Goal: Transaction & Acquisition: Purchase product/service

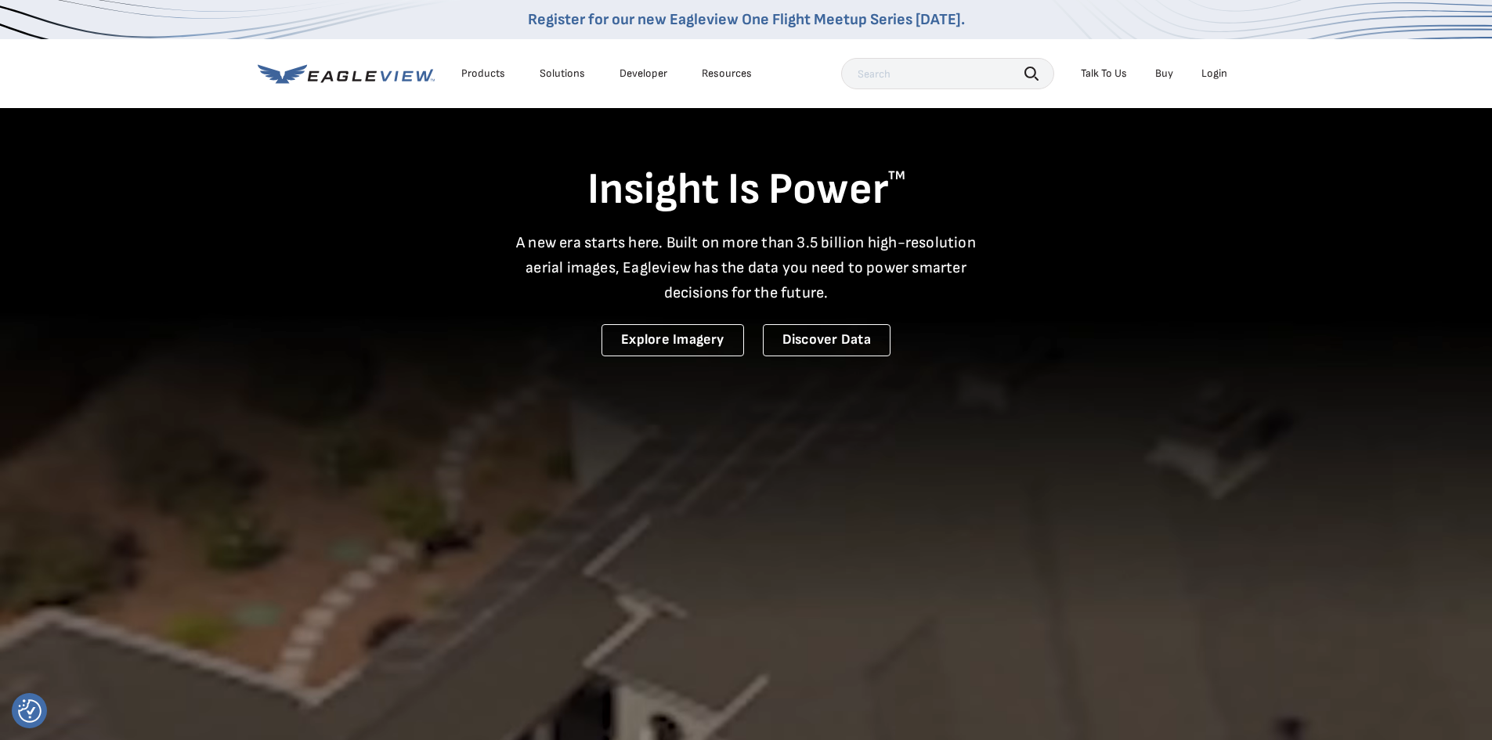
click at [1213, 74] on div "Login" at bounding box center [1215, 74] width 26 height 14
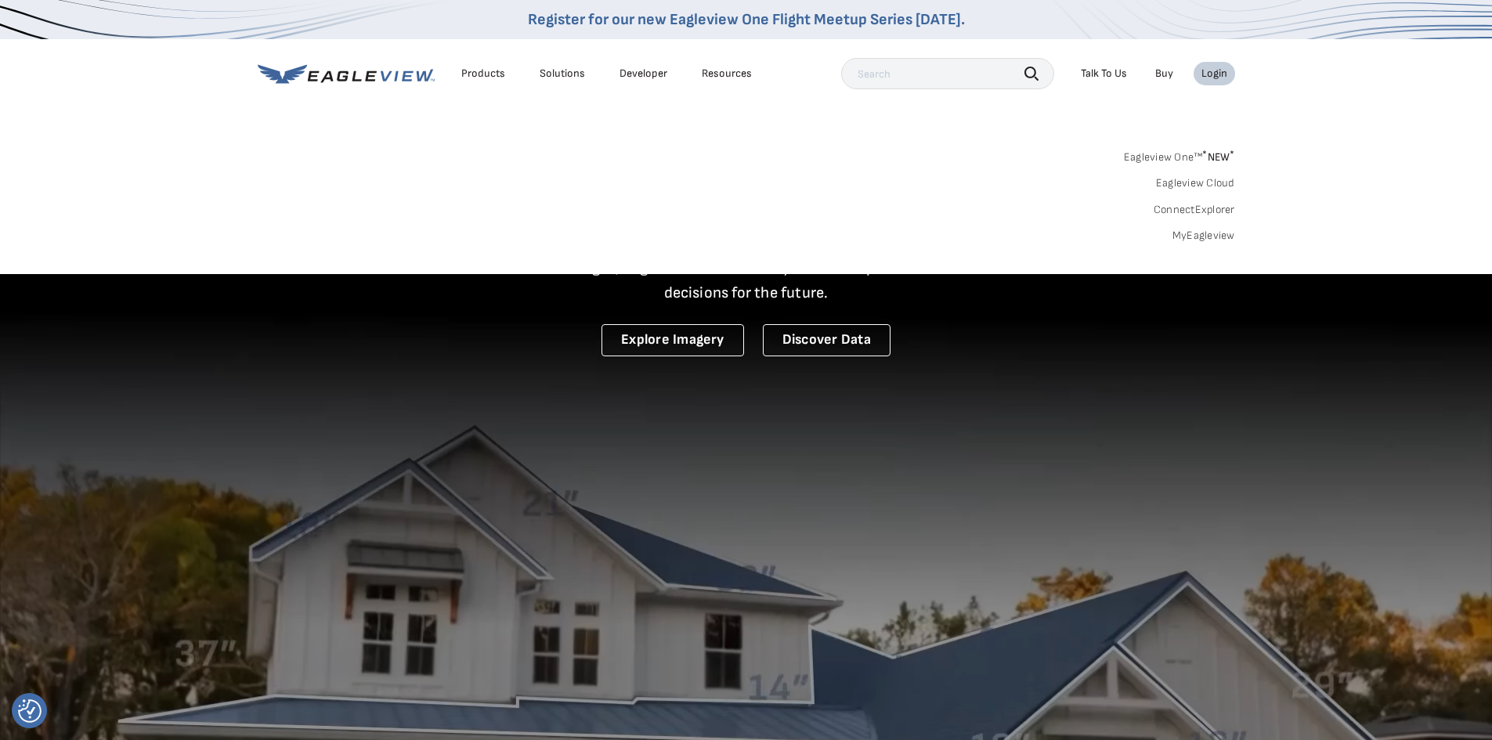
click at [1218, 232] on link "MyEagleview" at bounding box center [1204, 236] width 63 height 14
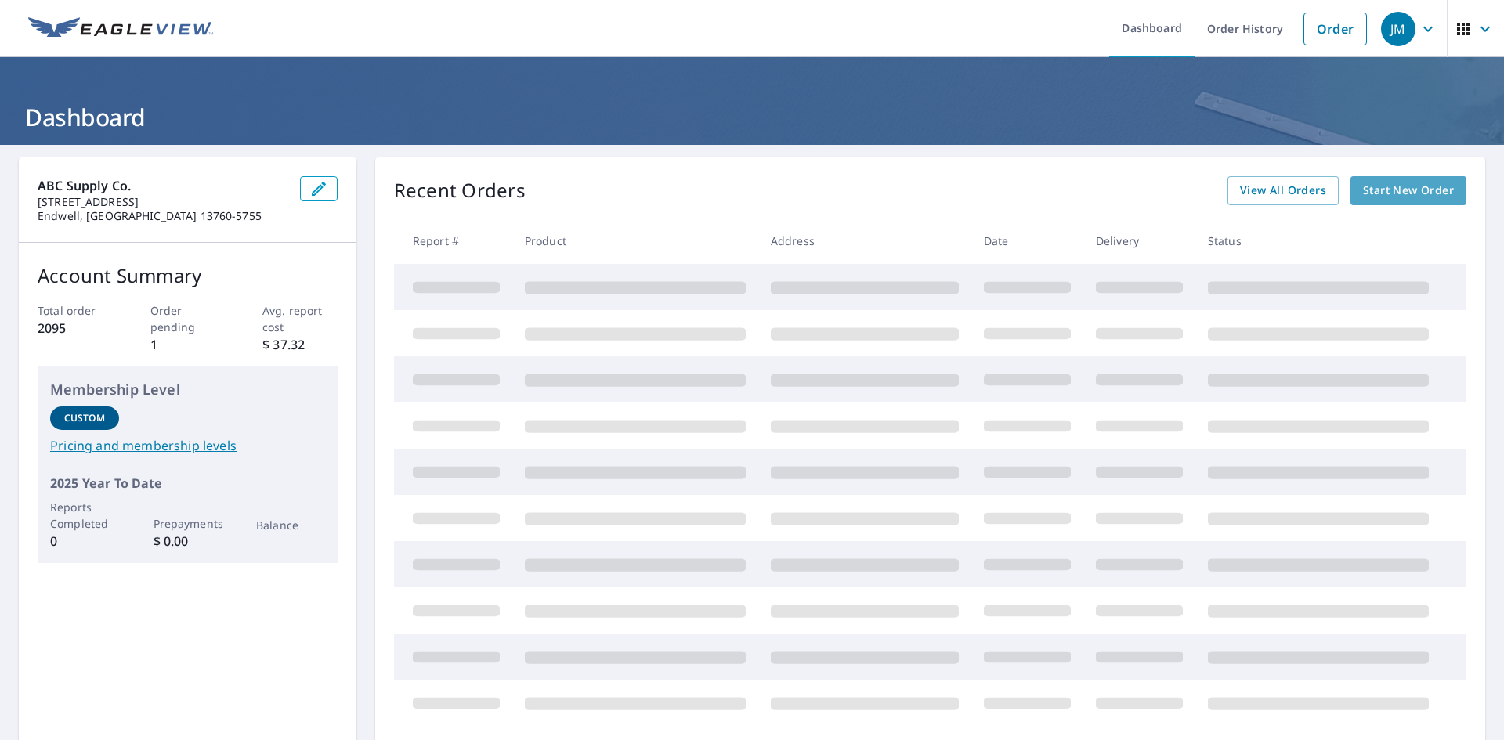
click at [1406, 190] on span "Start New Order" at bounding box center [1408, 191] width 91 height 20
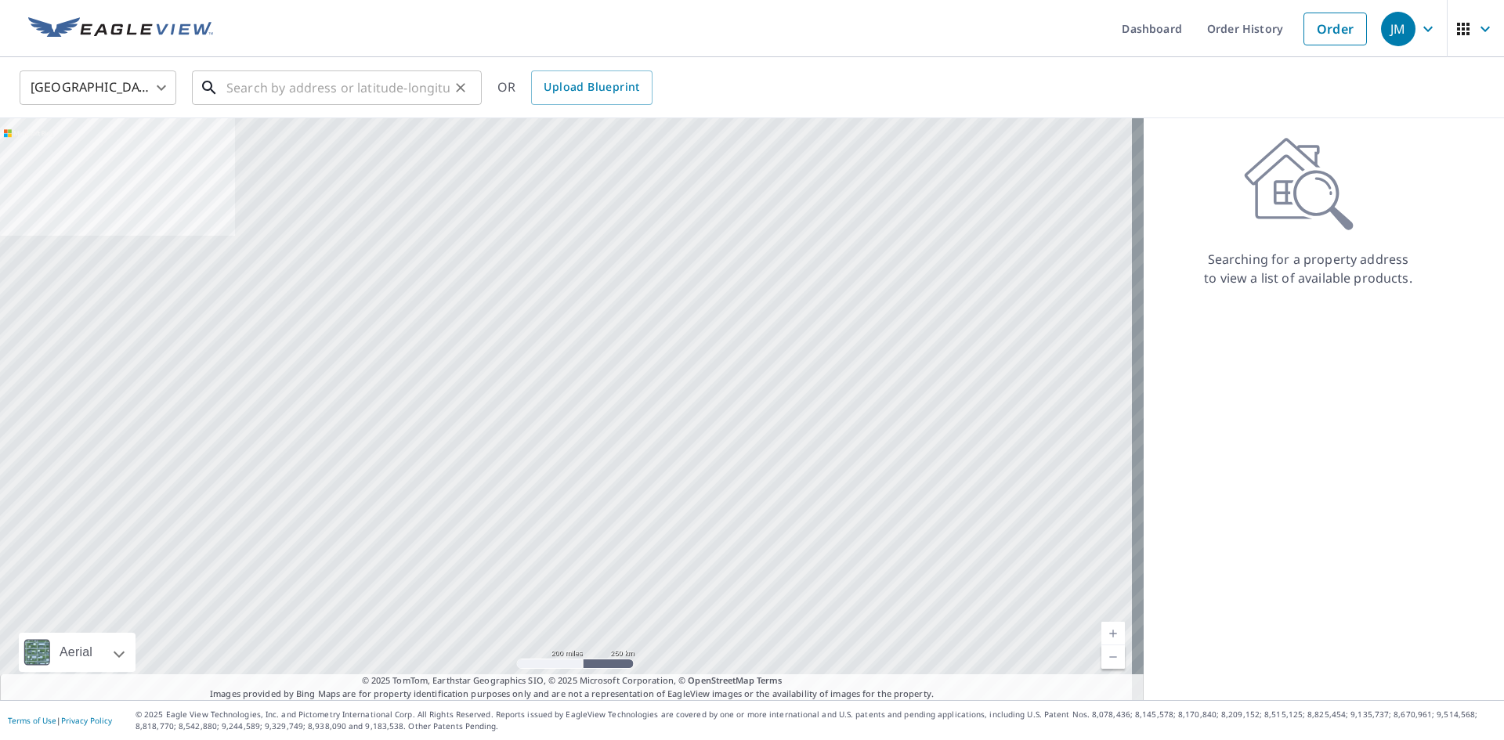
click at [325, 99] on input "text" at bounding box center [337, 88] width 223 height 44
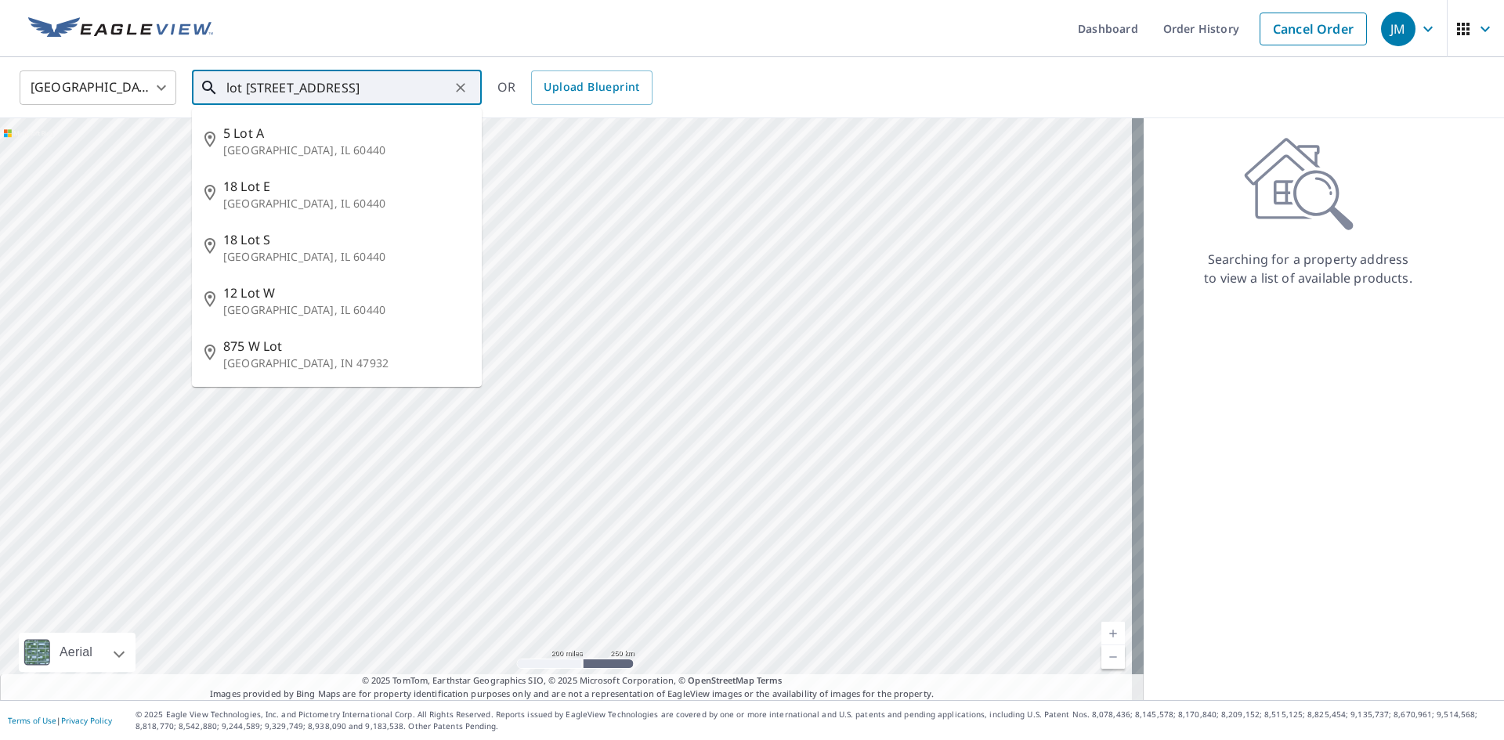
drag, startPoint x: 245, startPoint y: 87, endPoint x: 176, endPoint y: 96, distance: 69.6
click at [176, 96] on div "[GEOGRAPHIC_DATA] [GEOGRAPHIC_DATA] ​ lot [STREET_ADDRESS] [GEOGRAPHIC_DATA] 18…" at bounding box center [747, 87] width 1478 height 37
click at [341, 92] on input "[STREET_ADDRESS]" at bounding box center [337, 88] width 223 height 44
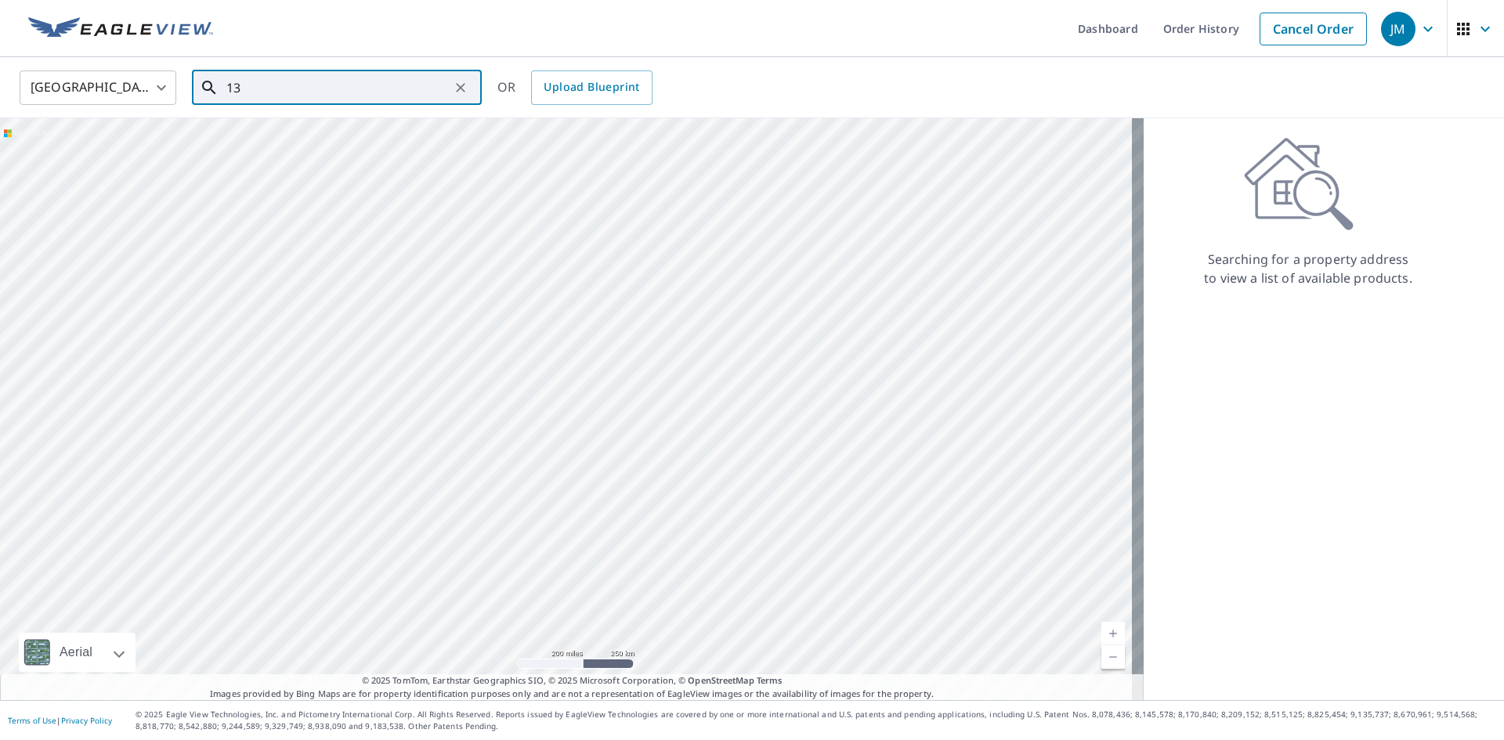
type input "1"
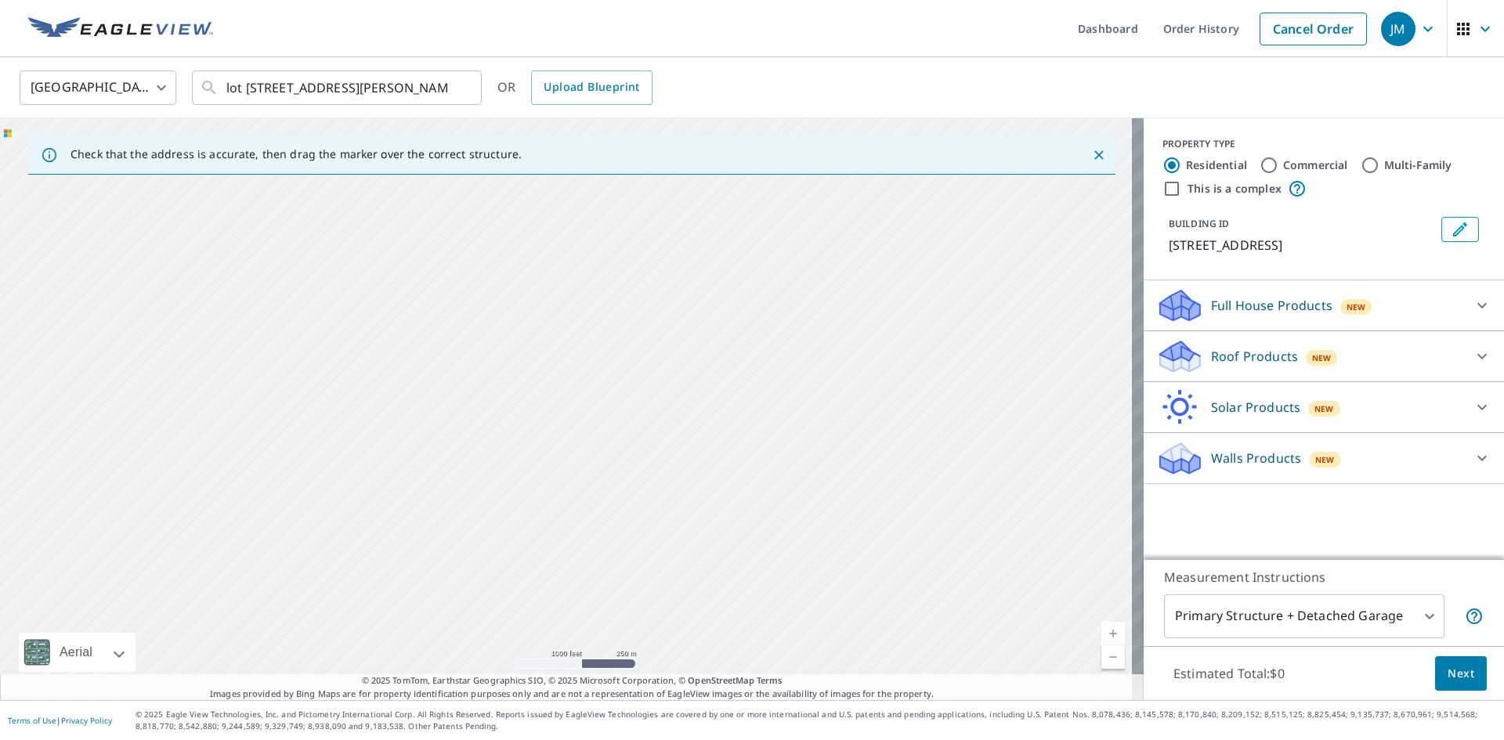
drag, startPoint x: 562, startPoint y: 508, endPoint x: 472, endPoint y: 206, distance: 315.3
click at [473, 207] on div "[STREET_ADDRESS]" at bounding box center [572, 409] width 1144 height 582
drag, startPoint x: 493, startPoint y: 434, endPoint x: 403, endPoint y: 164, distance: 284.9
click at [403, 164] on div "Check that the address is accurate, then drag the marker over the correct struc…" at bounding box center [572, 409] width 1144 height 582
drag, startPoint x: 508, startPoint y: 295, endPoint x: 489, endPoint y: 266, distance: 35.2
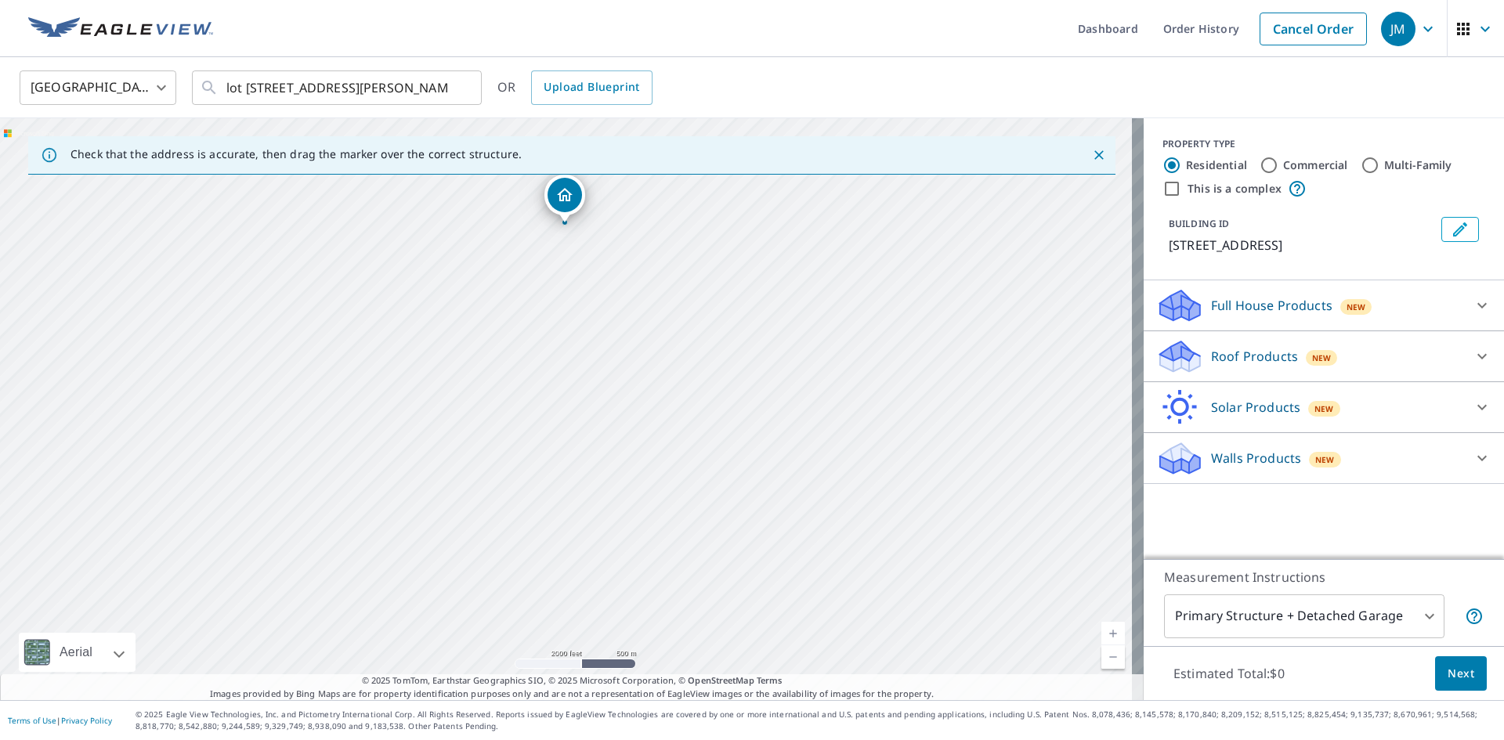
click at [497, 278] on div "[STREET_ADDRESS]" at bounding box center [572, 409] width 1144 height 582
drag, startPoint x: 629, startPoint y: 474, endPoint x: 409, endPoint y: 176, distance: 370.3
click at [409, 176] on div "Check that the address is accurate, then drag the marker over the correct struc…" at bounding box center [572, 409] width 1144 height 582
click at [472, 339] on div "[STREET_ADDRESS]" at bounding box center [572, 409] width 1144 height 582
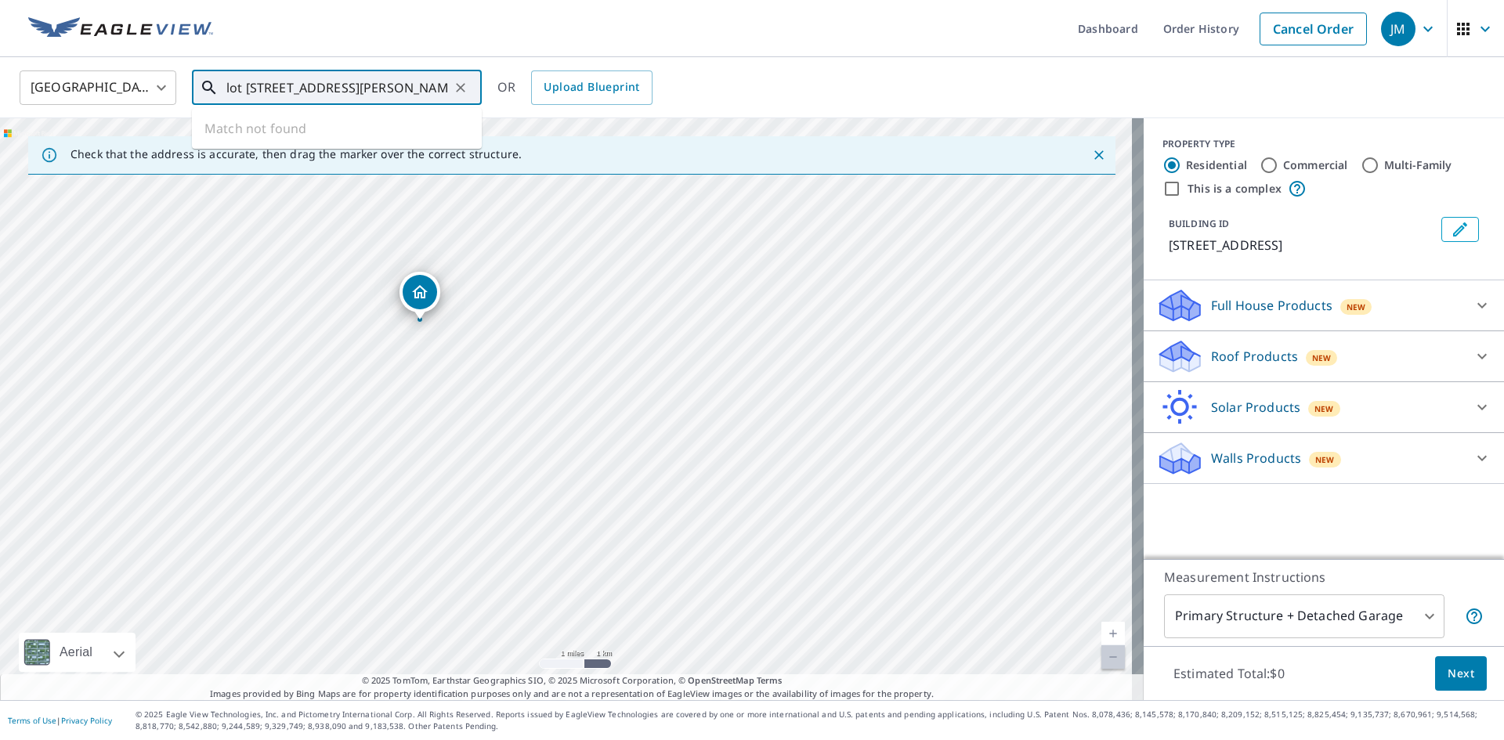
drag, startPoint x: 303, startPoint y: 85, endPoint x: 0, endPoint y: 108, distance: 304.1
click at [0, 108] on div "United States [GEOGRAPHIC_DATA] ​ [STREET_ADDRESS][PERSON_NAME] ​ Match not fou…" at bounding box center [752, 87] width 1504 height 61
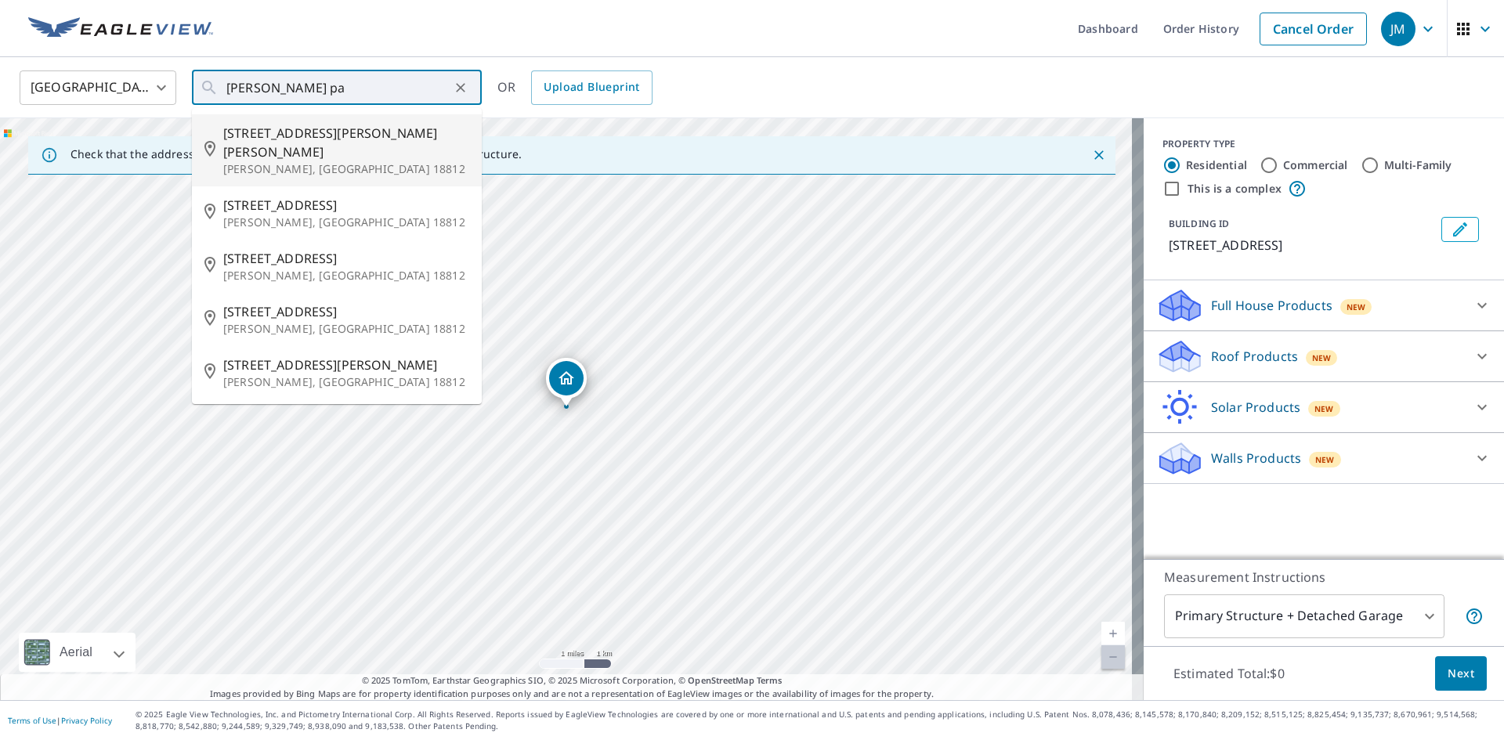
type input "[STREET_ADDRESS][PERSON_NAME][PERSON_NAME][PERSON_NAME]"
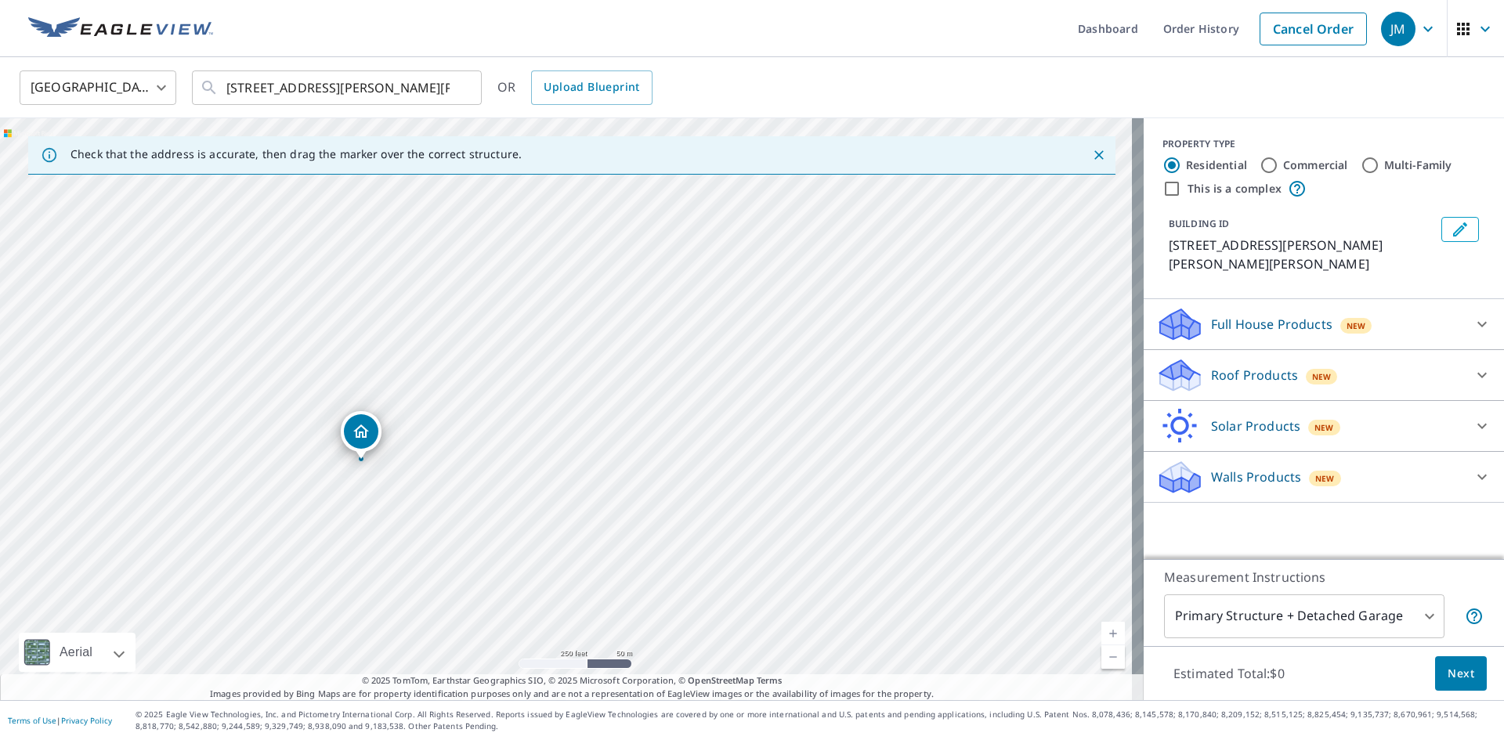
drag, startPoint x: 730, startPoint y: 378, endPoint x: 523, endPoint y: 509, distance: 245.8
click at [523, 509] on div "[STREET_ADDRESS][PERSON_NAME][PERSON_NAME][PERSON_NAME]" at bounding box center [572, 409] width 1144 height 582
drag, startPoint x: 711, startPoint y: 402, endPoint x: 620, endPoint y: 188, distance: 232.4
click at [620, 188] on div "[STREET_ADDRESS][PERSON_NAME][PERSON_NAME][PERSON_NAME]" at bounding box center [572, 409] width 1144 height 582
click at [743, 228] on div "[STREET_ADDRESS][PERSON_NAME][PERSON_NAME][PERSON_NAME]" at bounding box center [572, 409] width 1144 height 582
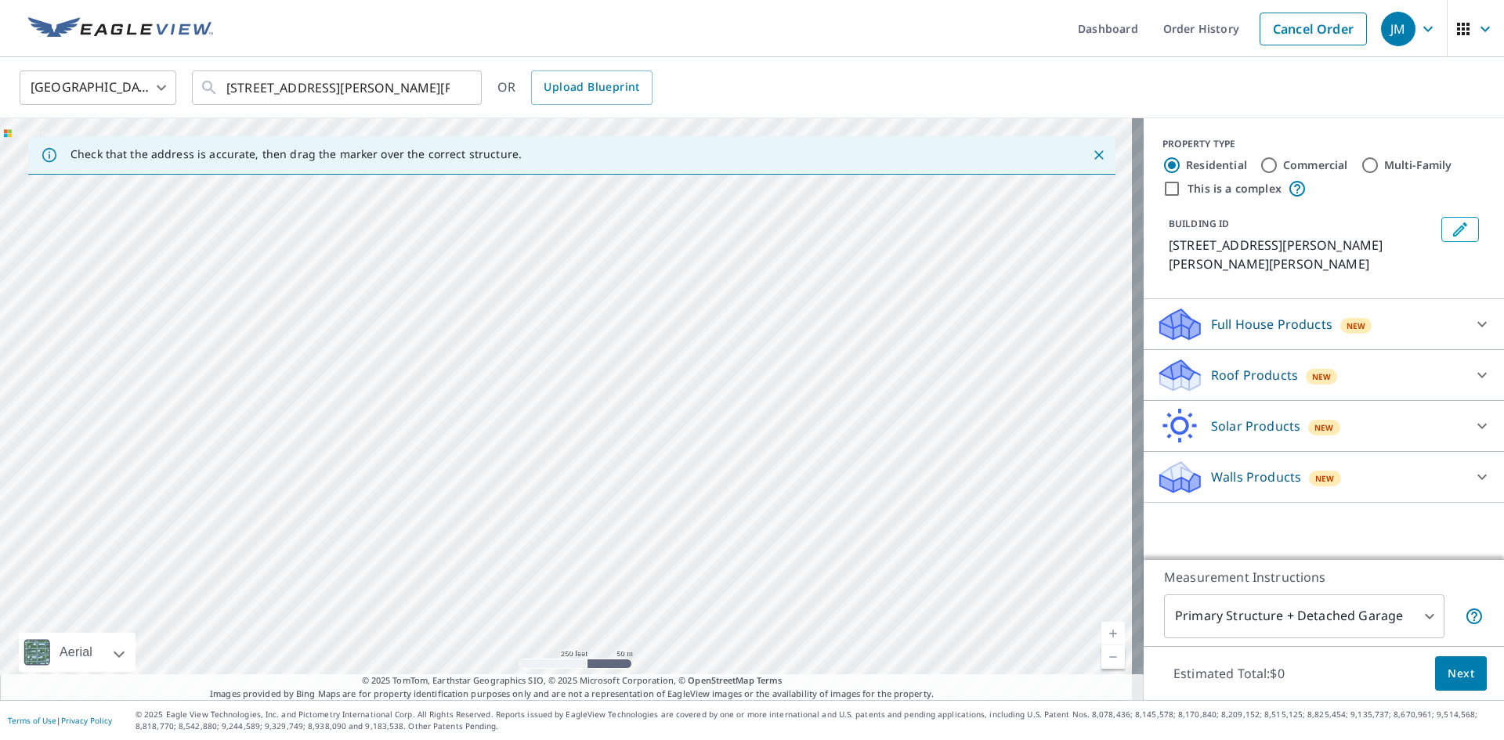
drag, startPoint x: 730, startPoint y: 354, endPoint x: 818, endPoint y: 240, distance: 144.2
click at [818, 240] on div "[STREET_ADDRESS][PERSON_NAME][PERSON_NAME][PERSON_NAME]" at bounding box center [572, 409] width 1144 height 582
drag, startPoint x: 751, startPoint y: 407, endPoint x: 708, endPoint y: 777, distance: 373.0
click at [708, 740] on html "JM JM Dashboard Order History Cancel Order JM [GEOGRAPHIC_DATA] [GEOGRAPHIC_DAT…" at bounding box center [752, 370] width 1504 height 740
click at [759, 429] on div "[STREET_ADDRESS][PERSON_NAME][PERSON_NAME][PERSON_NAME]" at bounding box center [572, 409] width 1144 height 582
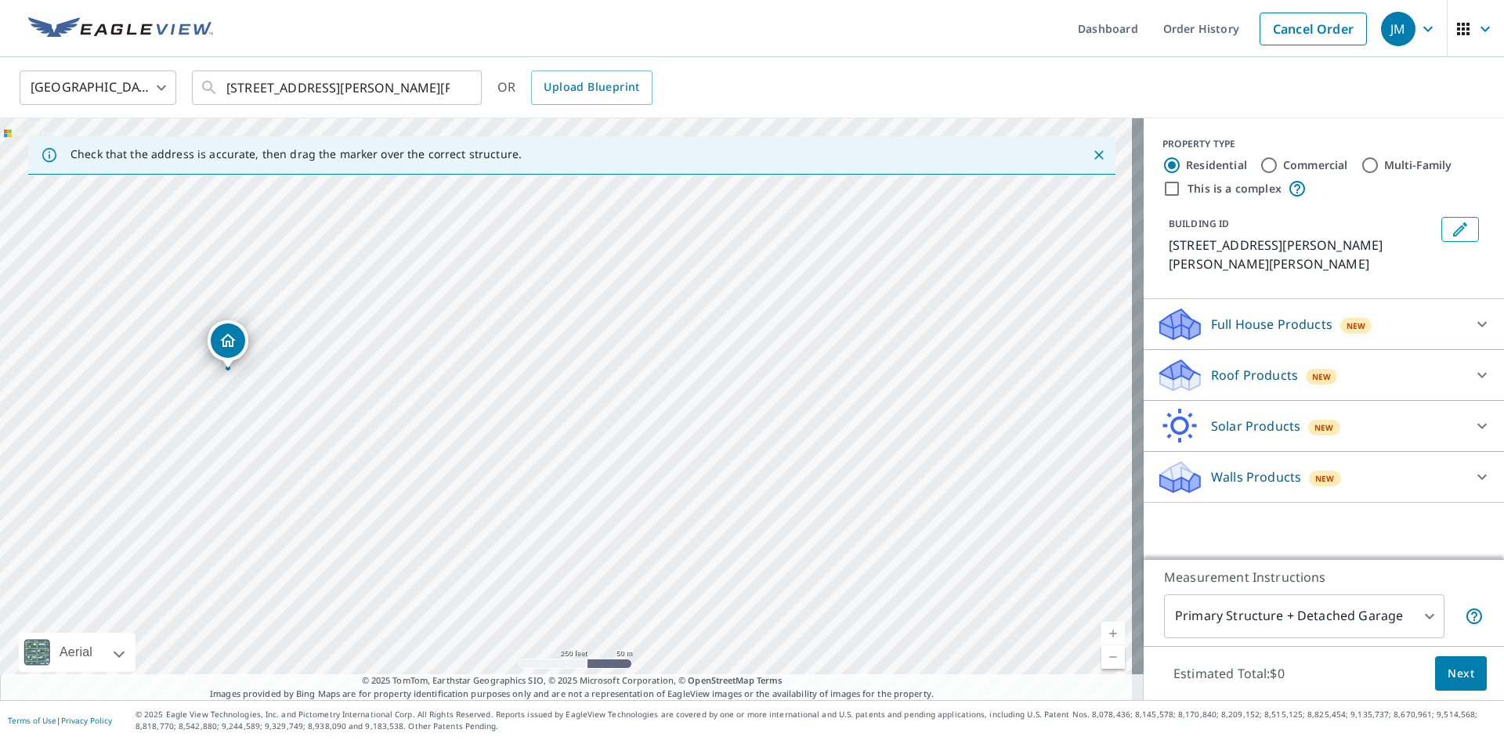
drag, startPoint x: 782, startPoint y: 476, endPoint x: 722, endPoint y: 630, distance: 165.7
click at [722, 630] on div "[STREET_ADDRESS][PERSON_NAME][PERSON_NAME][PERSON_NAME]" at bounding box center [572, 409] width 1144 height 582
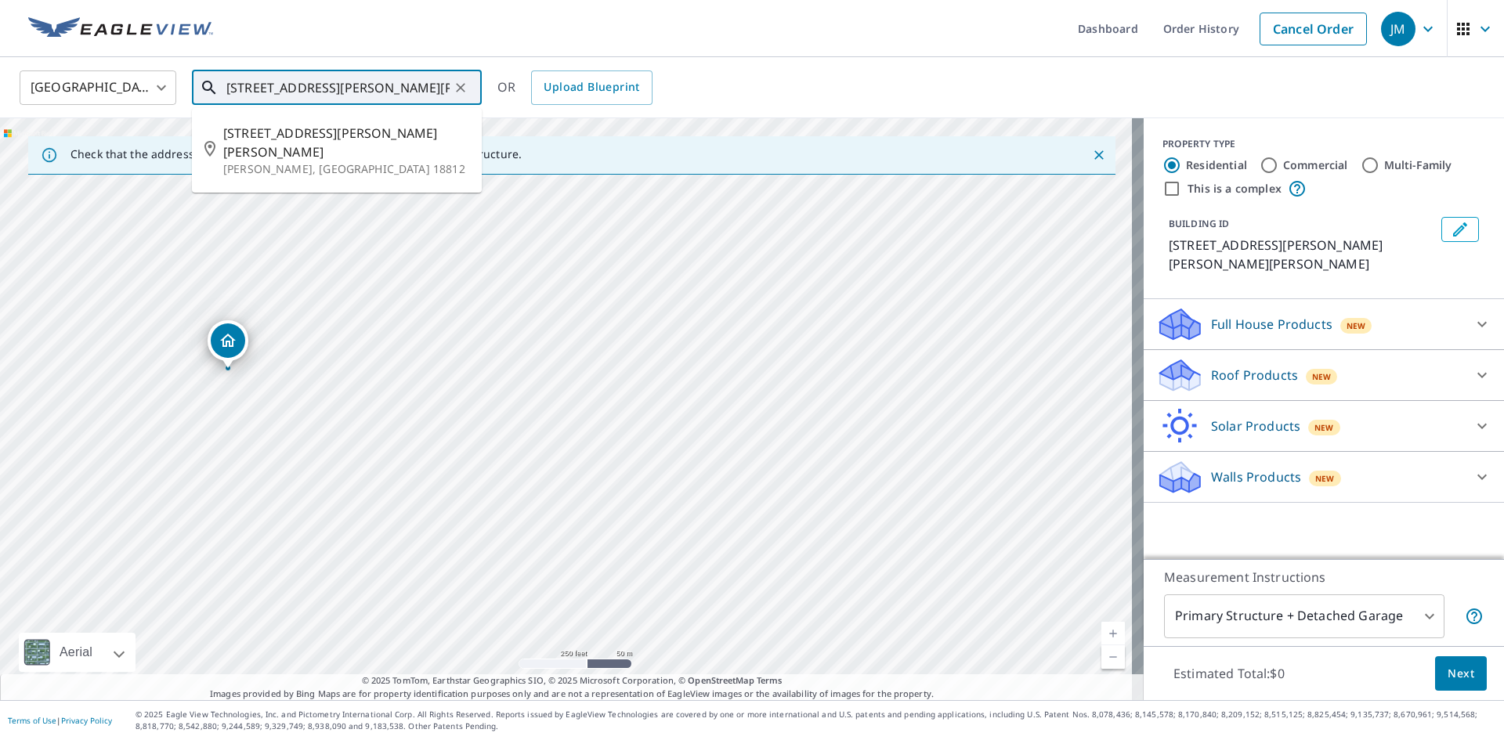
click at [323, 96] on input "[STREET_ADDRESS][PERSON_NAME][PERSON_NAME][PERSON_NAME]" at bounding box center [337, 88] width 223 height 44
click at [461, 89] on icon "Clear" at bounding box center [460, 87] width 9 height 9
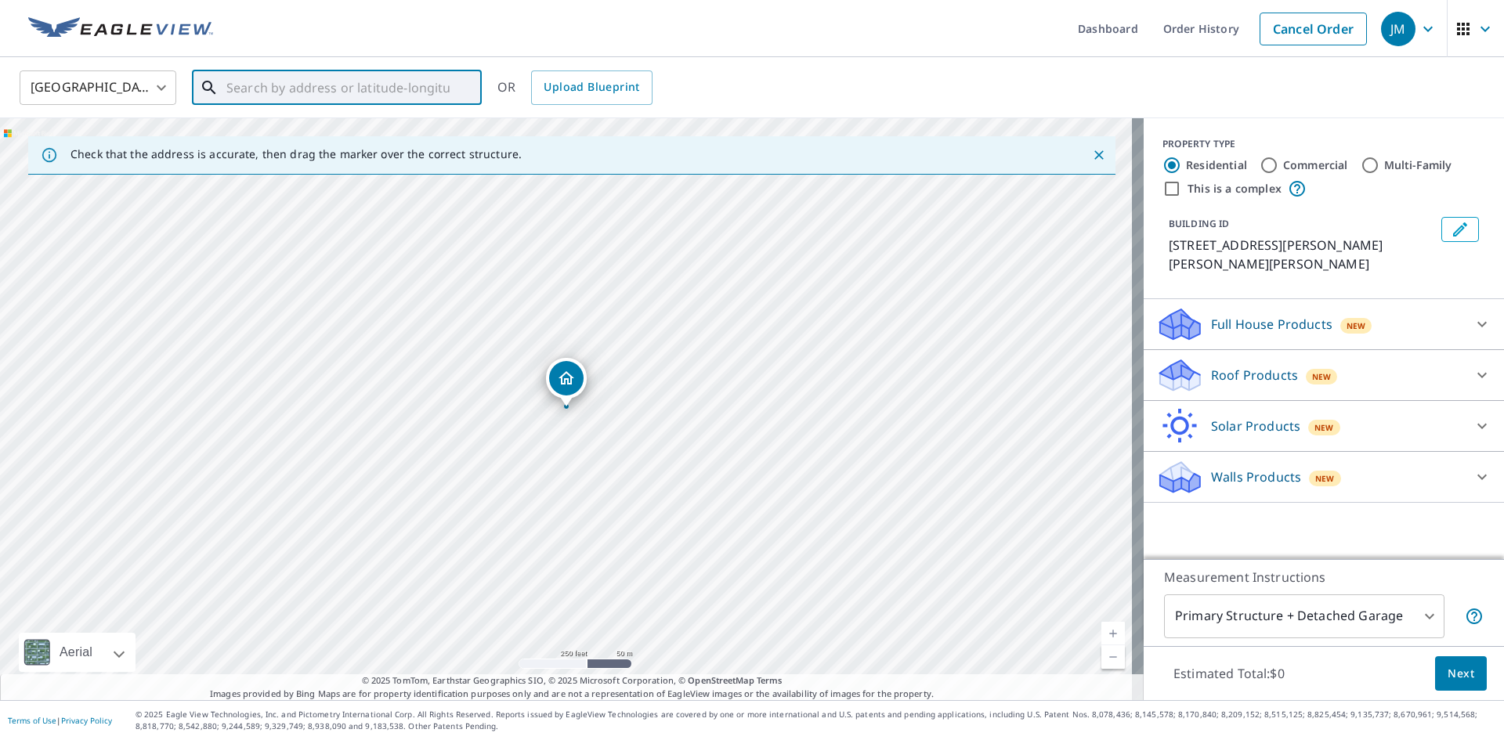
click at [367, 91] on input "text" at bounding box center [337, 88] width 223 height 44
click at [288, 143] on p "[PERSON_NAME], [GEOGRAPHIC_DATA] 18812" at bounding box center [346, 151] width 246 height 16
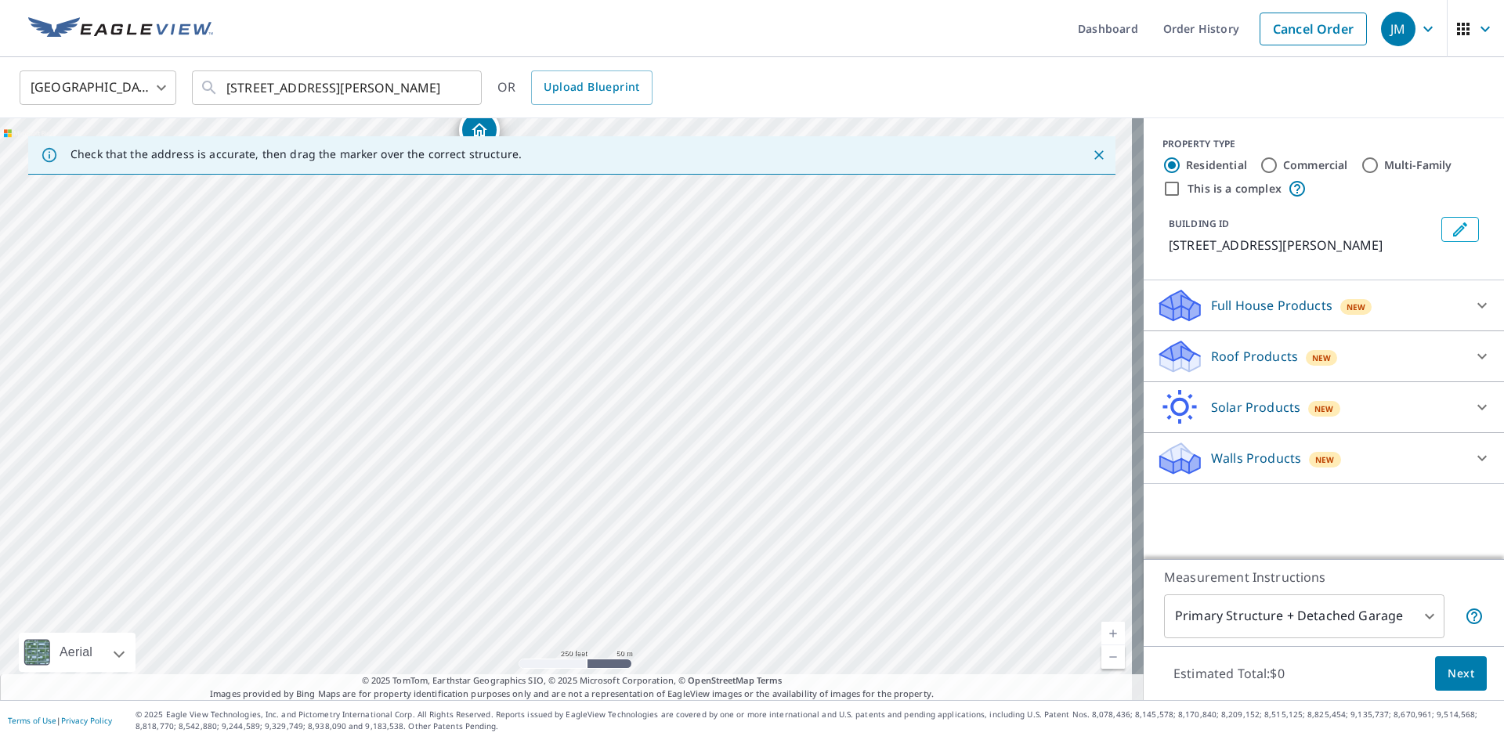
drag, startPoint x: 591, startPoint y: 409, endPoint x: 523, endPoint y: 246, distance: 176.9
click at [523, 246] on div "[STREET_ADDRESS][PERSON_NAME]" at bounding box center [572, 409] width 1144 height 582
drag, startPoint x: 647, startPoint y: 379, endPoint x: 621, endPoint y: 602, distance: 224.8
click at [628, 693] on div "Check that the address is accurate, then drag the marker over the correct struc…" at bounding box center [572, 409] width 1144 height 582
click at [624, 516] on div "[STREET_ADDRESS][PERSON_NAME]" at bounding box center [572, 409] width 1144 height 582
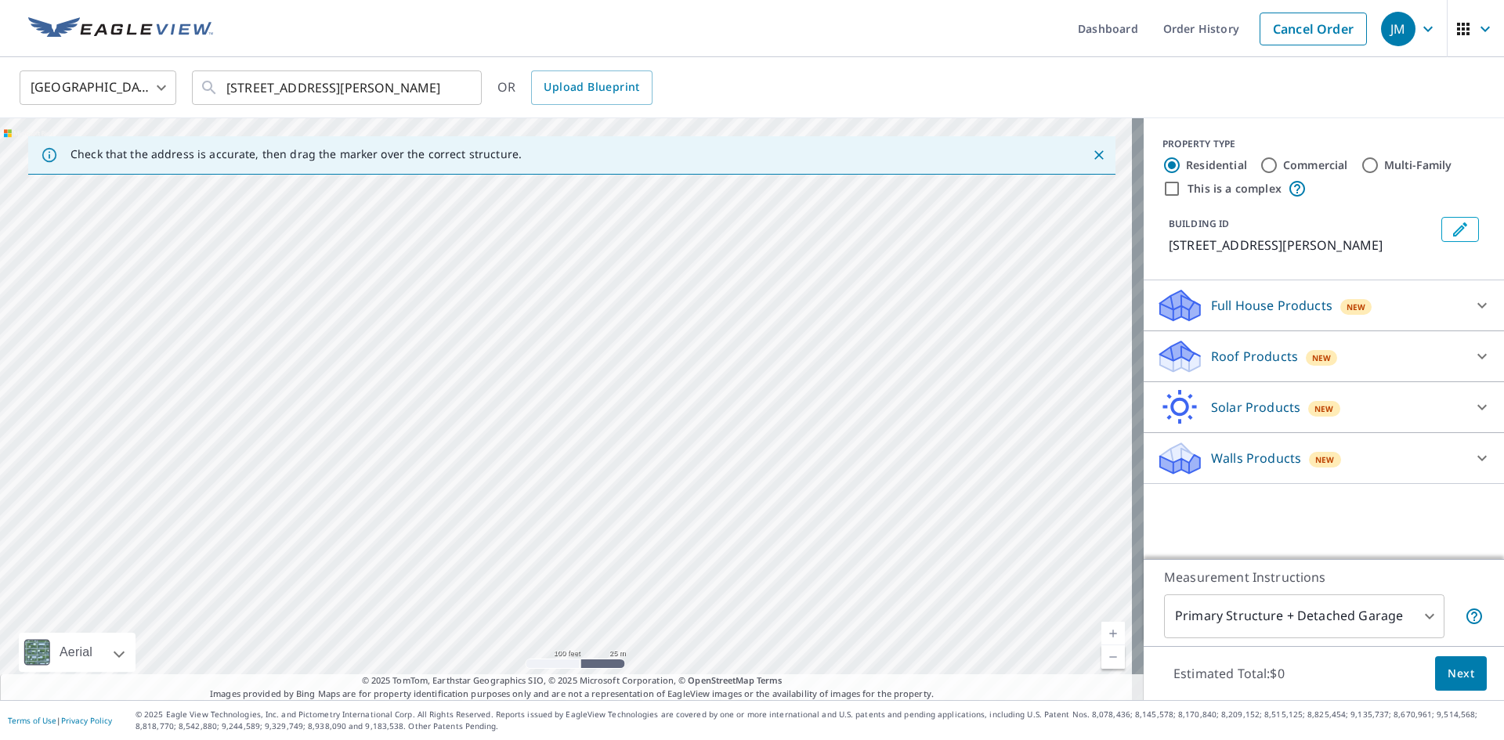
drag, startPoint x: 700, startPoint y: 492, endPoint x: 703, endPoint y: 383, distance: 108.9
click at [703, 383] on div "[STREET_ADDRESS][PERSON_NAME]" at bounding box center [572, 409] width 1144 height 582
drag, startPoint x: 670, startPoint y: 420, endPoint x: 809, endPoint y: 418, distance: 139.5
click at [809, 418] on div "[STREET_ADDRESS][PERSON_NAME]" at bounding box center [572, 409] width 1144 height 582
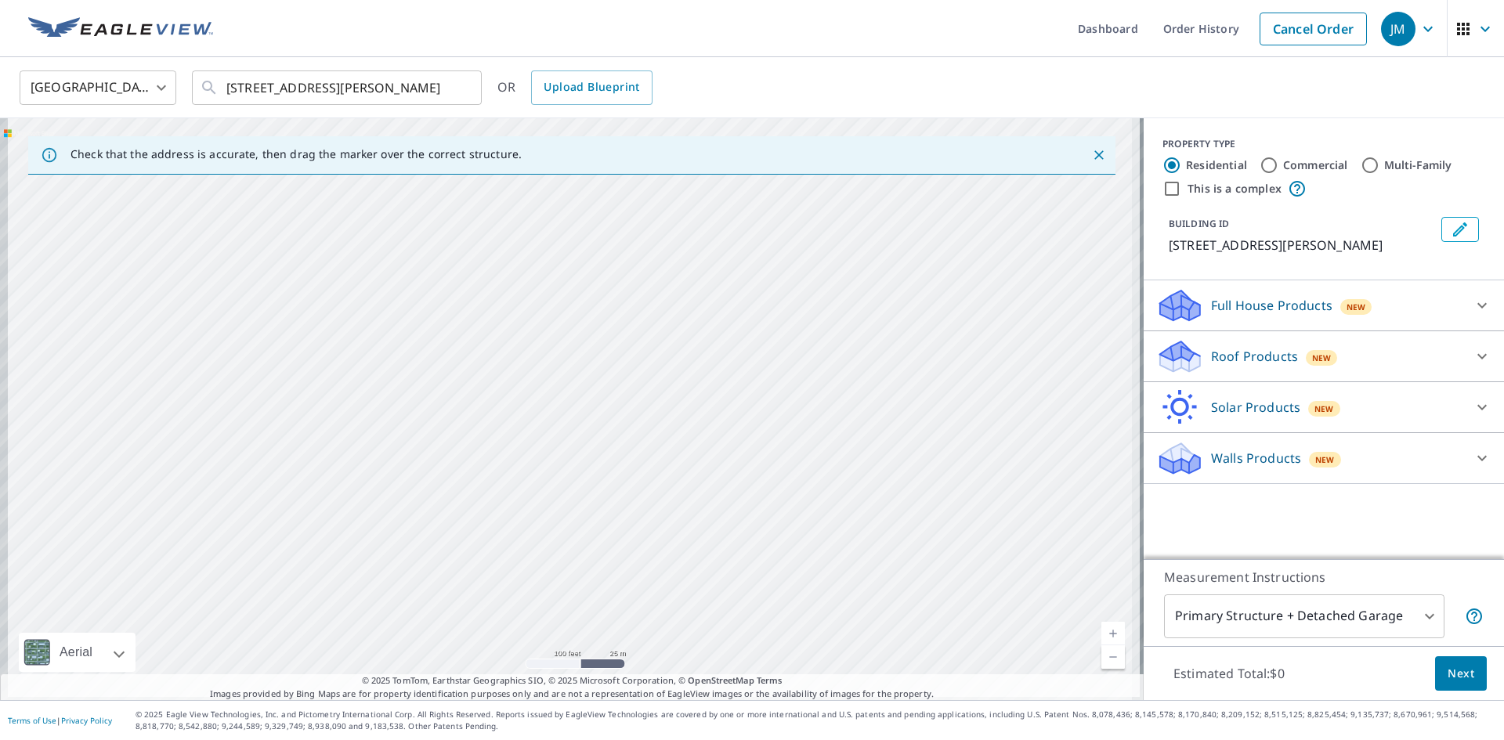
drag, startPoint x: 529, startPoint y: 458, endPoint x: 747, endPoint y: 393, distance: 227.3
click at [747, 393] on div "[STREET_ADDRESS][PERSON_NAME]" at bounding box center [572, 409] width 1144 height 582
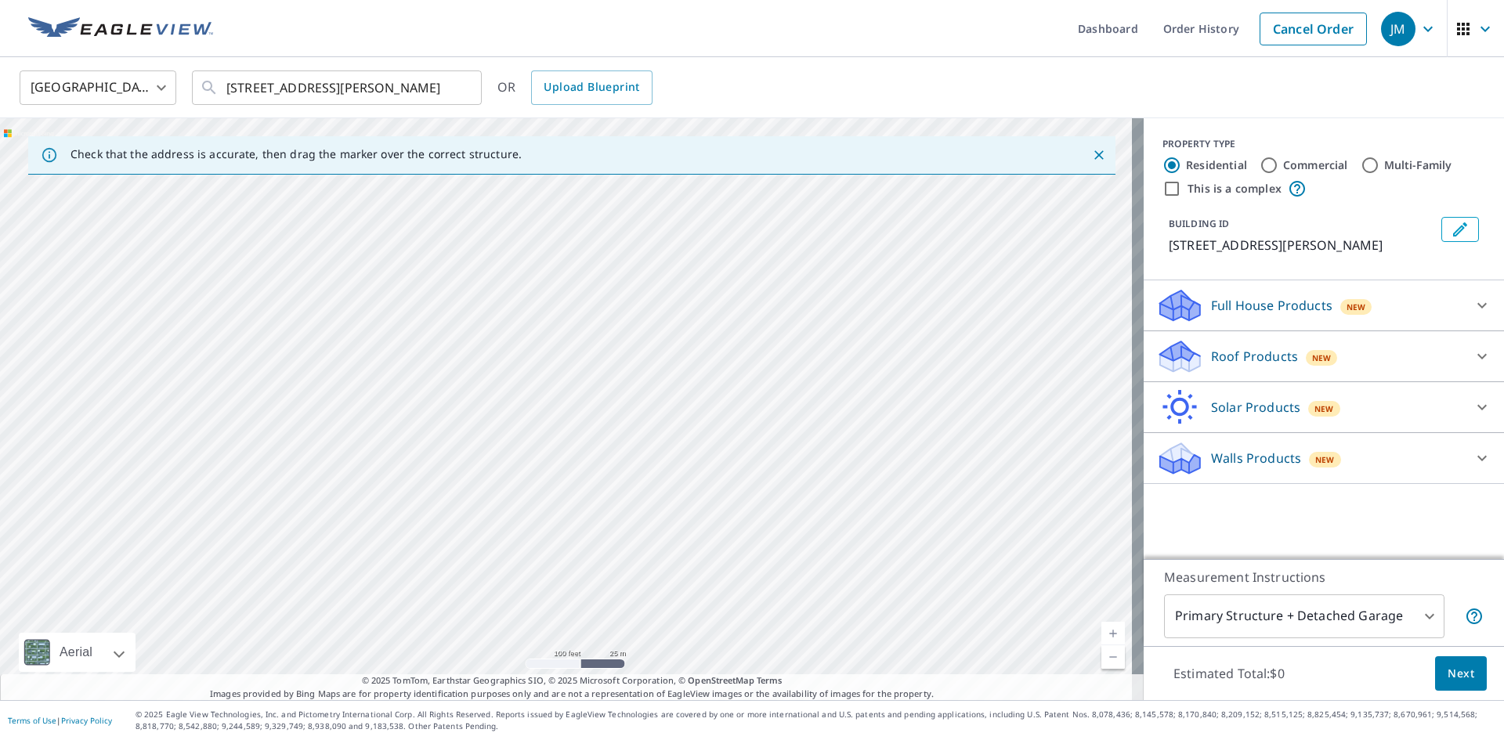
drag, startPoint x: 693, startPoint y: 432, endPoint x: 947, endPoint y: 248, distance: 313.6
click at [947, 249] on div "[STREET_ADDRESS][PERSON_NAME]" at bounding box center [572, 409] width 1144 height 582
drag, startPoint x: 468, startPoint y: 419, endPoint x: 770, endPoint y: 376, distance: 305.5
click at [770, 376] on div "[STREET_ADDRESS][PERSON_NAME]" at bounding box center [572, 409] width 1144 height 582
drag, startPoint x: 615, startPoint y: 326, endPoint x: 578, endPoint y: 495, distance: 173.2
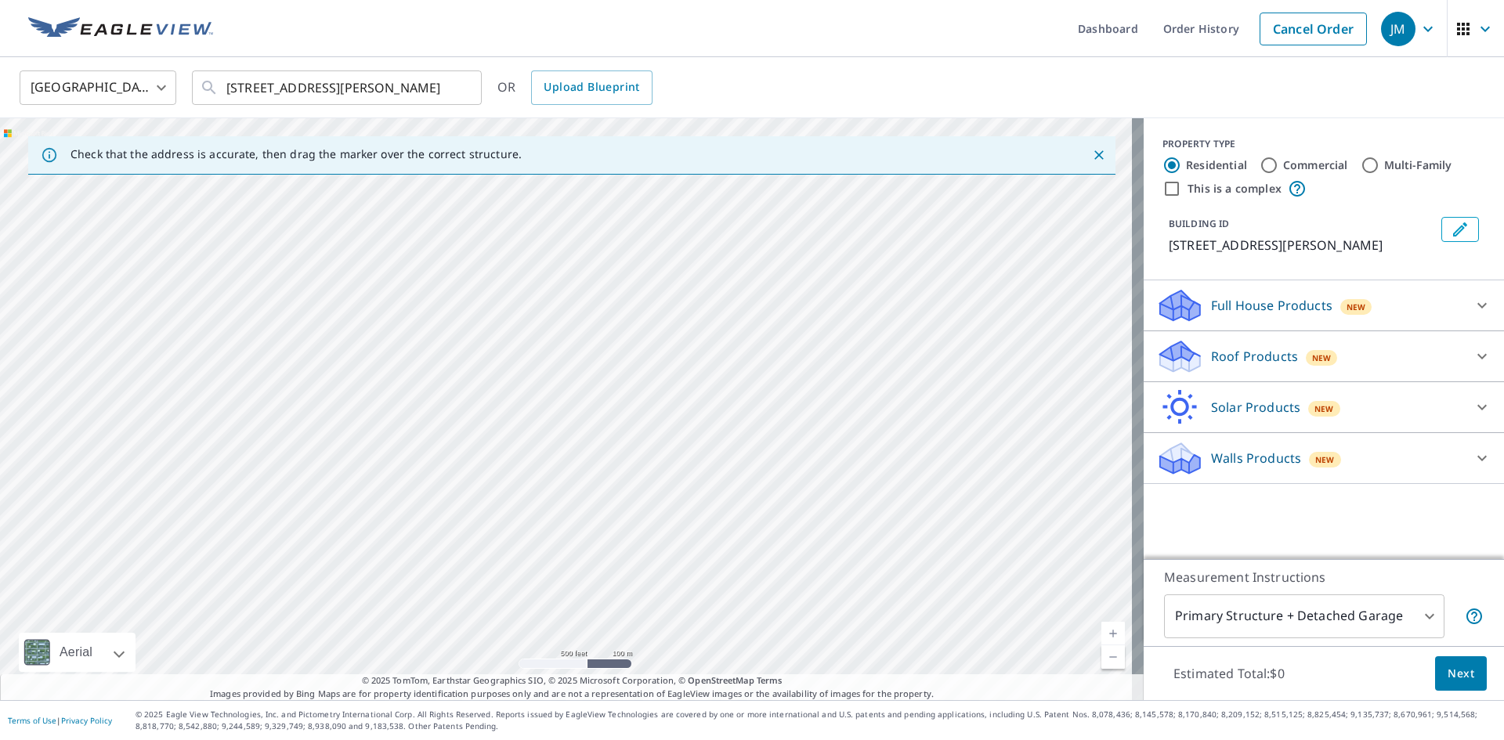
click at [578, 495] on div "[STREET_ADDRESS][PERSON_NAME]" at bounding box center [572, 409] width 1144 height 582
drag, startPoint x: 725, startPoint y: 436, endPoint x: 606, endPoint y: 421, distance: 120.8
click at [606, 421] on div "[STREET_ADDRESS][PERSON_NAME]" at bounding box center [572, 409] width 1144 height 582
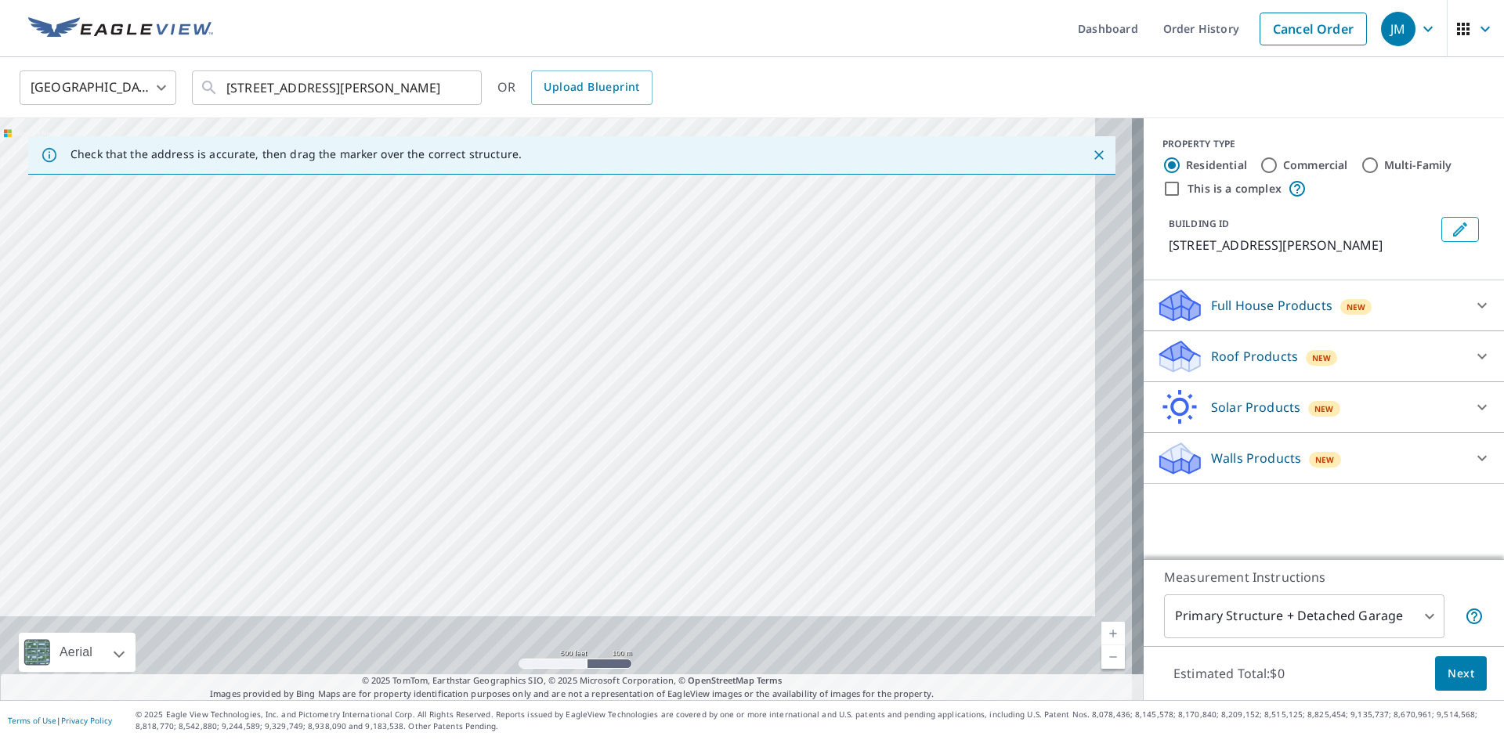
drag, startPoint x: 751, startPoint y: 508, endPoint x: 597, endPoint y: 160, distance: 380.2
click at [597, 160] on div "Check that the address is accurate, then drag the marker over the correct struc…" at bounding box center [572, 409] width 1144 height 582
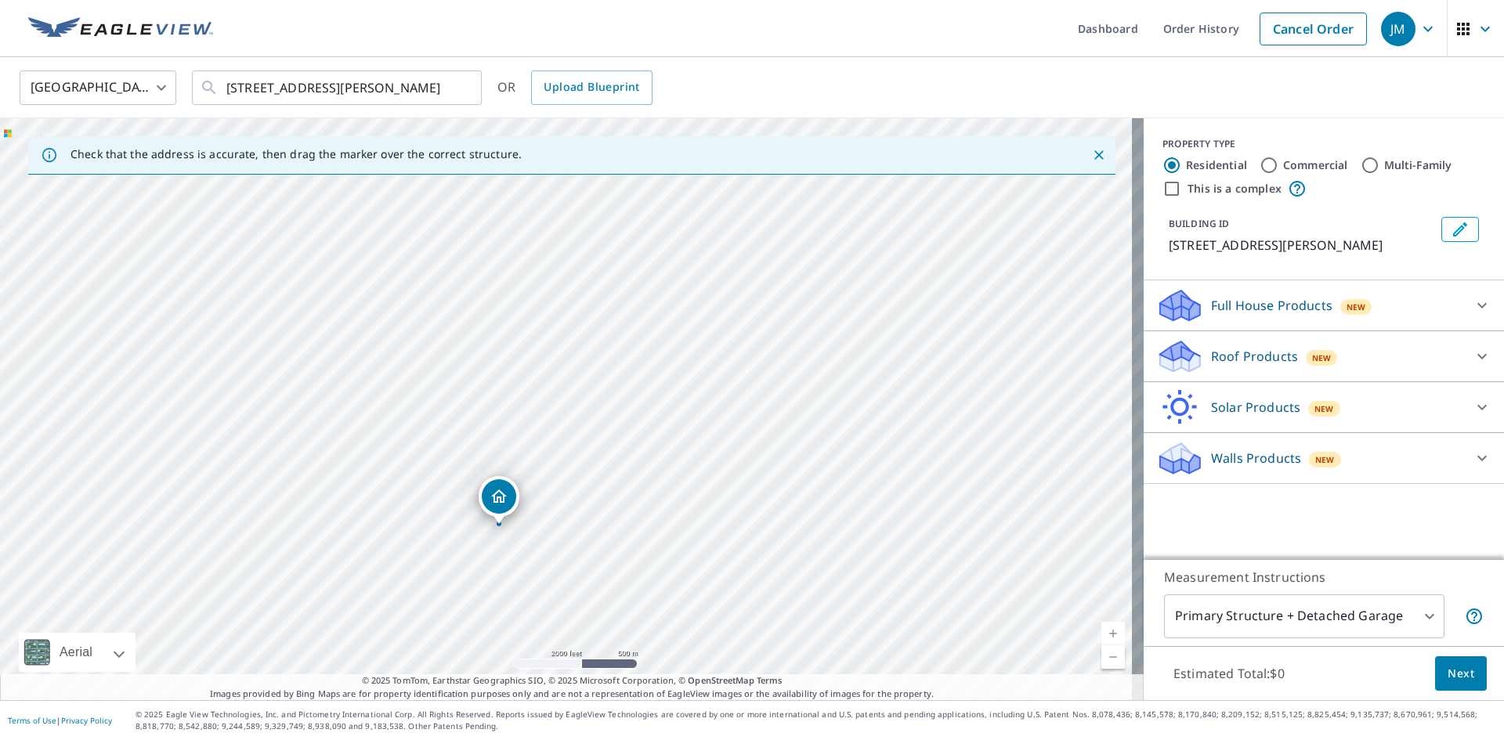
click at [559, 291] on div "[STREET_ADDRESS][PERSON_NAME]" at bounding box center [572, 409] width 1144 height 582
drag, startPoint x: 507, startPoint y: 479, endPoint x: 497, endPoint y: 427, distance: 52.7
click at [497, 427] on div "[STREET_ADDRESS][PERSON_NAME]" at bounding box center [572, 409] width 1144 height 582
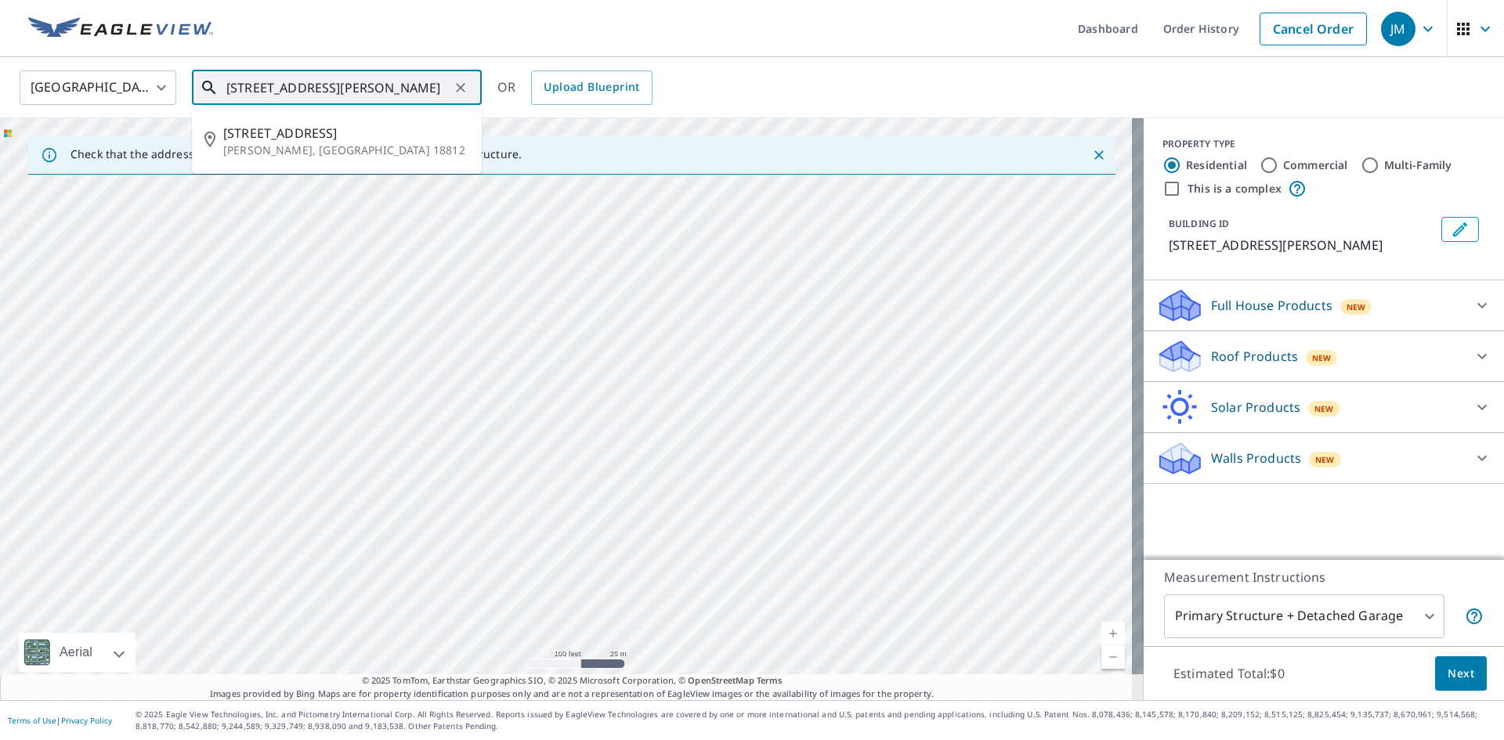
click at [245, 94] on input "[STREET_ADDRESS][PERSON_NAME]" at bounding box center [337, 88] width 223 height 44
type input "[STREET_ADDRESS][PERSON_NAME]"
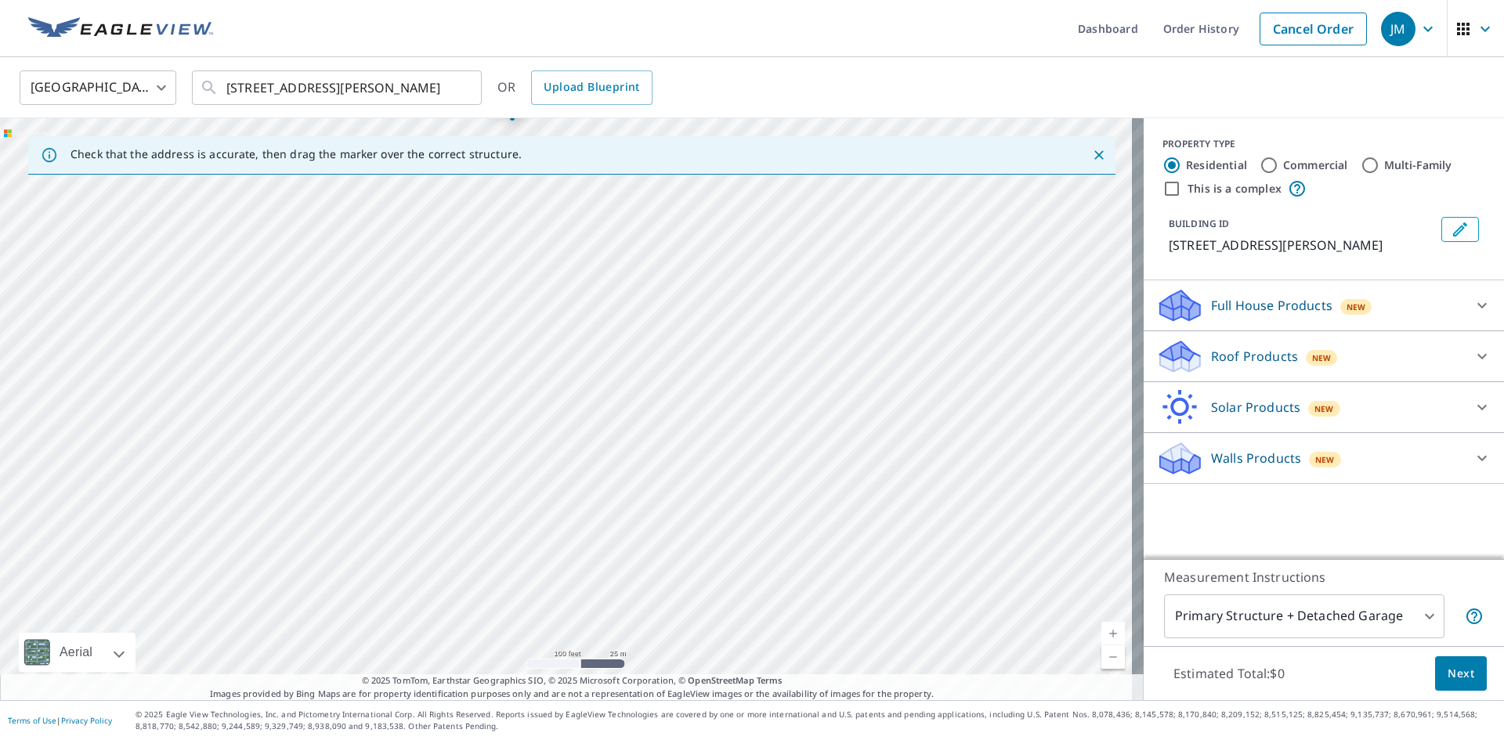
drag, startPoint x: 534, startPoint y: 282, endPoint x: 511, endPoint y: 172, distance: 112.9
click at [511, 172] on div "Check that the address is accurate, then drag the marker over the correct struc…" at bounding box center [572, 409] width 1144 height 582
click at [512, 195] on div "[STREET_ADDRESS][PERSON_NAME]" at bounding box center [572, 409] width 1144 height 582
drag, startPoint x: 454, startPoint y: 443, endPoint x: 441, endPoint y: 275, distance: 168.1
click at [441, 275] on div "[STREET_ADDRESS][PERSON_NAME]" at bounding box center [572, 409] width 1144 height 582
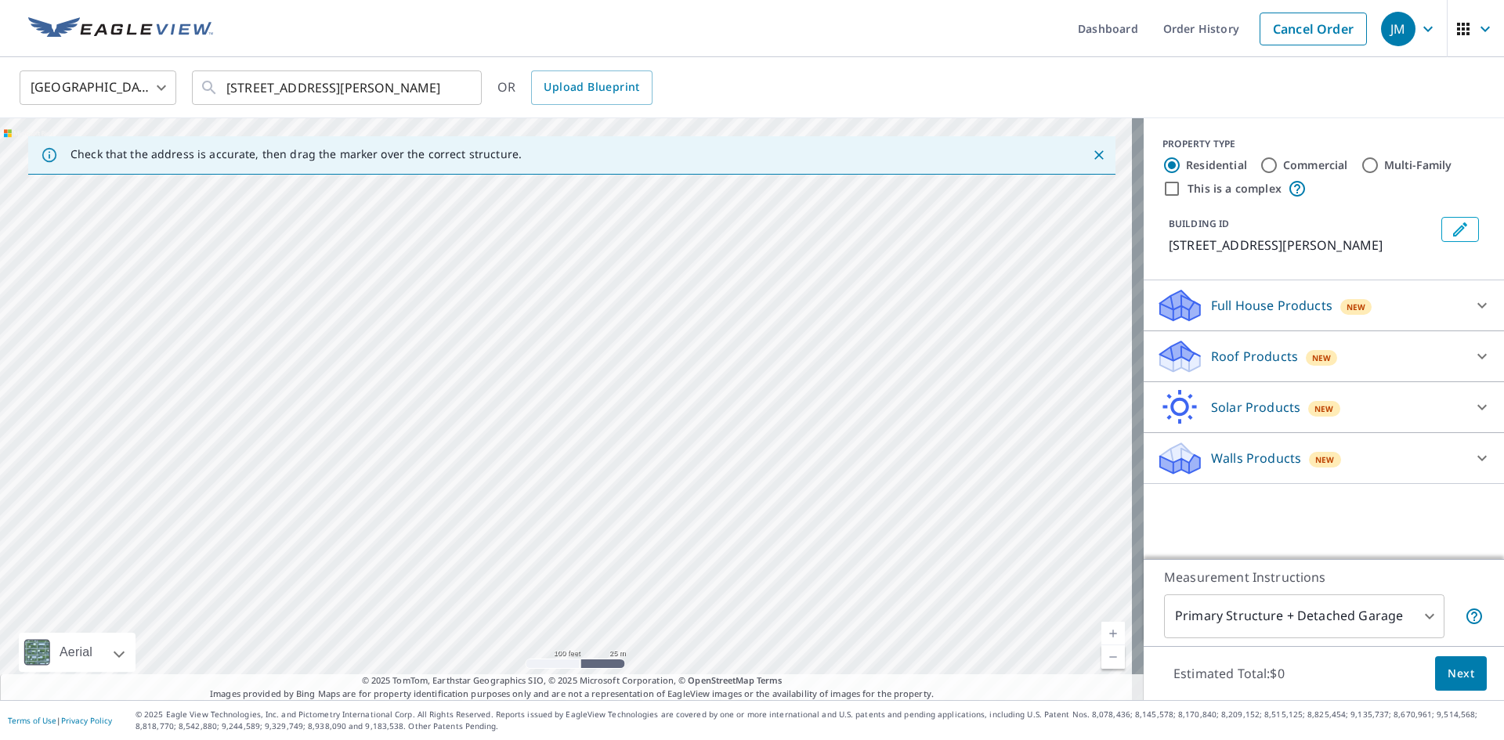
drag, startPoint x: 485, startPoint y: 485, endPoint x: 385, endPoint y: 191, distance: 310.4
click at [385, 191] on div "[STREET_ADDRESS][PERSON_NAME]" at bounding box center [572, 409] width 1144 height 582
drag, startPoint x: 538, startPoint y: 518, endPoint x: 488, endPoint y: 374, distance: 152.6
click at [488, 374] on div "[STREET_ADDRESS][PERSON_NAME]" at bounding box center [572, 409] width 1144 height 582
drag, startPoint x: 516, startPoint y: 378, endPoint x: 740, endPoint y: 580, distance: 301.2
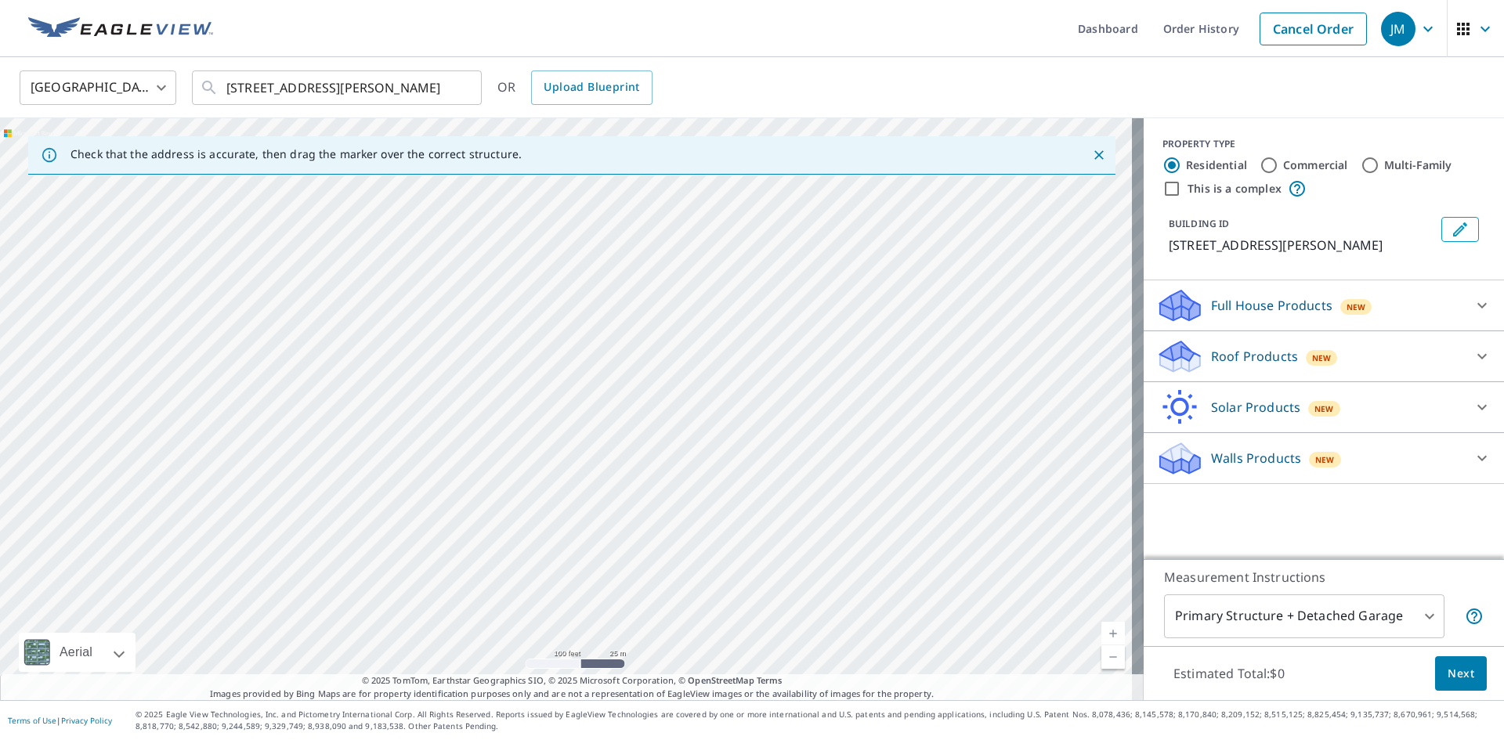
click at [740, 580] on div "[STREET_ADDRESS][PERSON_NAME]" at bounding box center [572, 409] width 1144 height 582
drag, startPoint x: 446, startPoint y: 331, endPoint x: 588, endPoint y: 661, distance: 359.3
click at [588, 661] on div "[STREET_ADDRESS][PERSON_NAME]" at bounding box center [572, 409] width 1144 height 582
drag, startPoint x: 511, startPoint y: 319, endPoint x: 574, endPoint y: 443, distance: 139.8
click at [574, 443] on div "[STREET_ADDRESS][PERSON_NAME]" at bounding box center [572, 409] width 1144 height 582
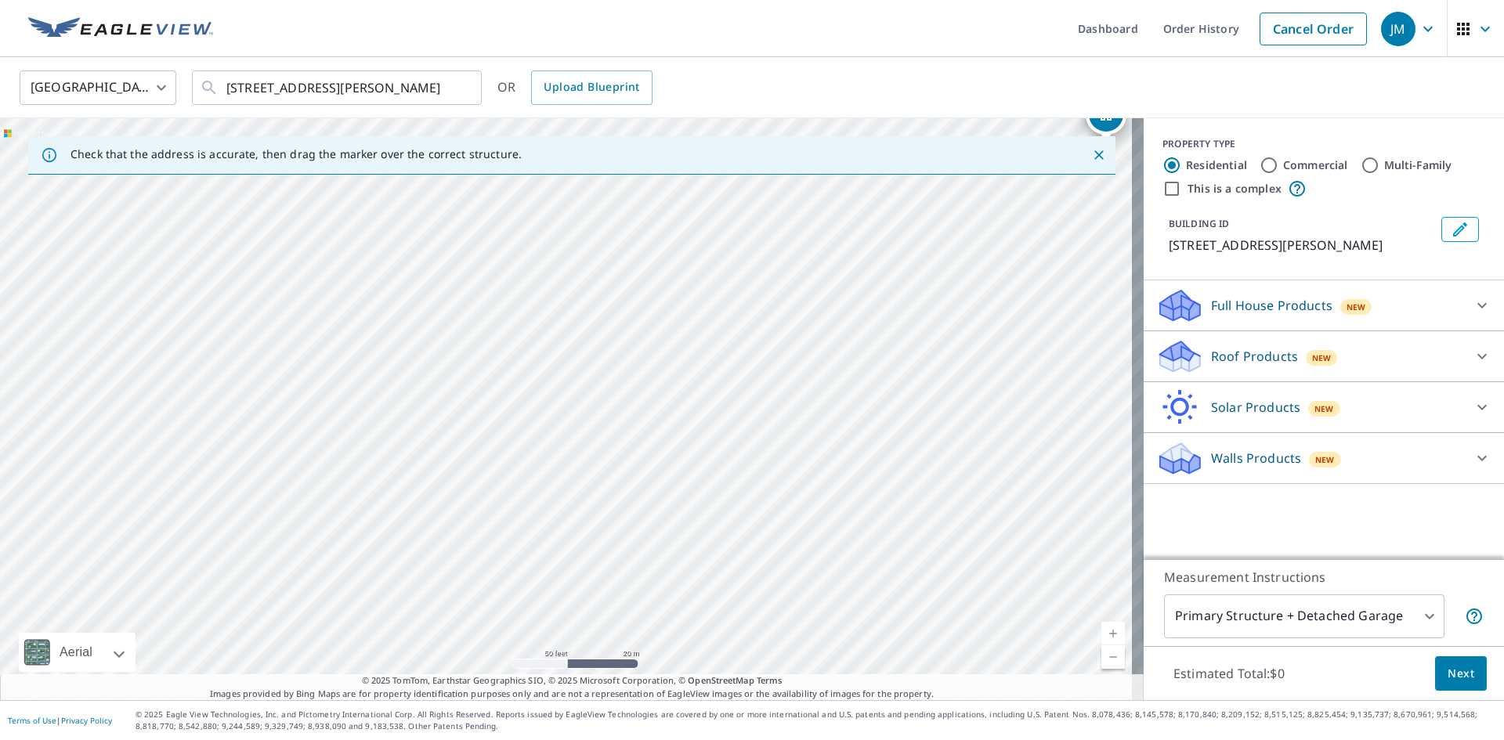
drag, startPoint x: 583, startPoint y: 379, endPoint x: 620, endPoint y: 685, distance: 307.8
click at [620, 685] on div "Check that the address is accurate, then drag the marker over the correct struc…" at bounding box center [572, 409] width 1144 height 582
click at [539, 501] on div "[STREET_ADDRESS][PERSON_NAME]" at bounding box center [572, 409] width 1144 height 582
drag, startPoint x: 707, startPoint y: 351, endPoint x: 241, endPoint y: 237, distance: 480.0
click at [241, 237] on div "[STREET_ADDRESS][PERSON_NAME]" at bounding box center [572, 409] width 1144 height 582
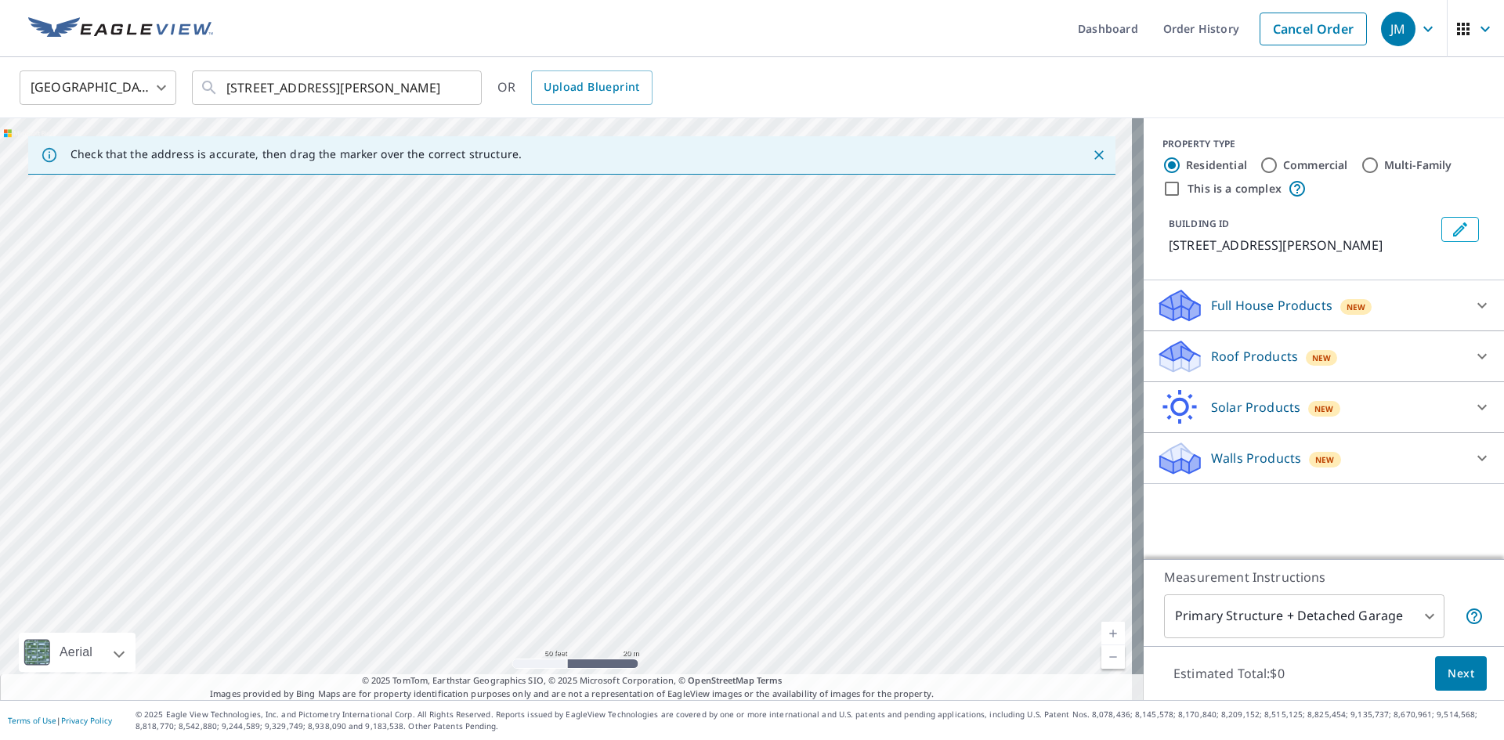
drag, startPoint x: 724, startPoint y: 470, endPoint x: 415, endPoint y: 178, distance: 425.1
click at [415, 178] on div "[STREET_ADDRESS][PERSON_NAME]" at bounding box center [572, 409] width 1144 height 582
drag, startPoint x: 741, startPoint y: 448, endPoint x: 499, endPoint y: 161, distance: 375.9
click at [499, 161] on div "Check that the address is accurate, then drag the marker over the correct struc…" at bounding box center [572, 409] width 1144 height 582
click at [699, 396] on div "[STREET_ADDRESS][PERSON_NAME]" at bounding box center [572, 409] width 1144 height 582
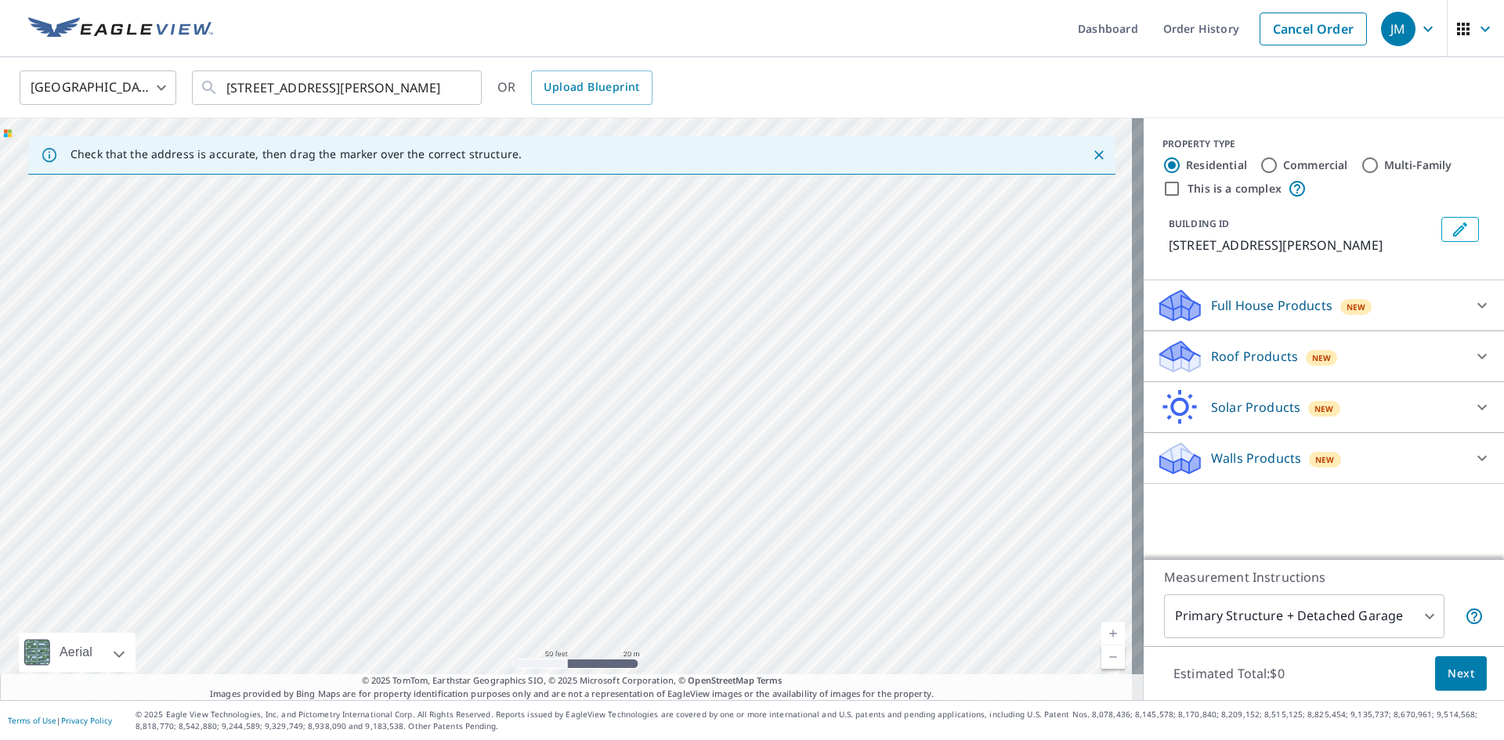
drag, startPoint x: 844, startPoint y: 504, endPoint x: 747, endPoint y: 374, distance: 162.3
click at [747, 374] on div "[STREET_ADDRESS][PERSON_NAME]" at bounding box center [572, 409] width 1144 height 582
drag, startPoint x: 646, startPoint y: 465, endPoint x: 590, endPoint y: 413, distance: 77.1
click at [590, 413] on div "[STREET_ADDRESS][PERSON_NAME]" at bounding box center [572, 409] width 1144 height 582
drag, startPoint x: 721, startPoint y: 497, endPoint x: 521, endPoint y: 259, distance: 310.9
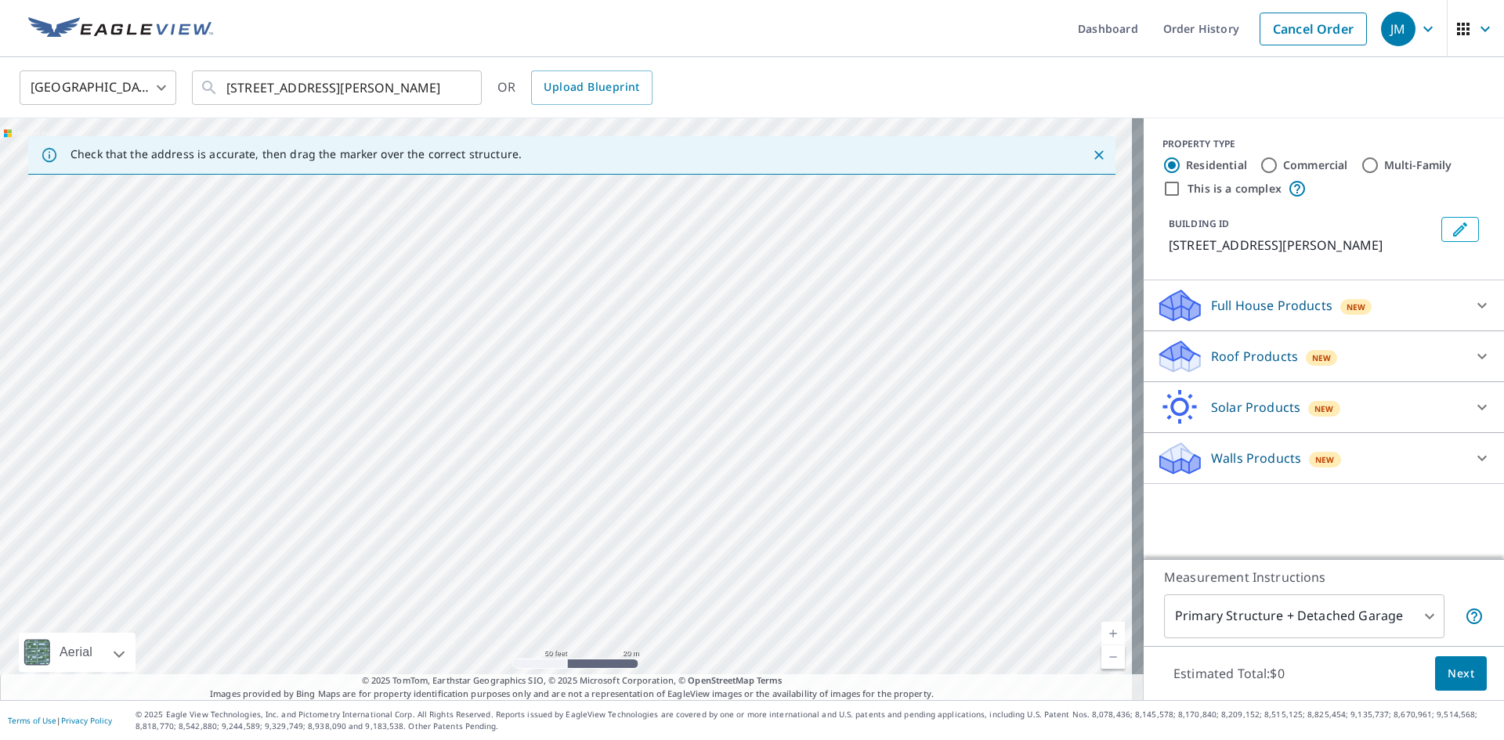
click at [521, 259] on div "[STREET_ADDRESS][PERSON_NAME]" at bounding box center [572, 409] width 1144 height 582
drag, startPoint x: 729, startPoint y: 400, endPoint x: 637, endPoint y: 270, distance: 158.9
click at [637, 270] on div "[STREET_ADDRESS][PERSON_NAME]" at bounding box center [572, 409] width 1144 height 582
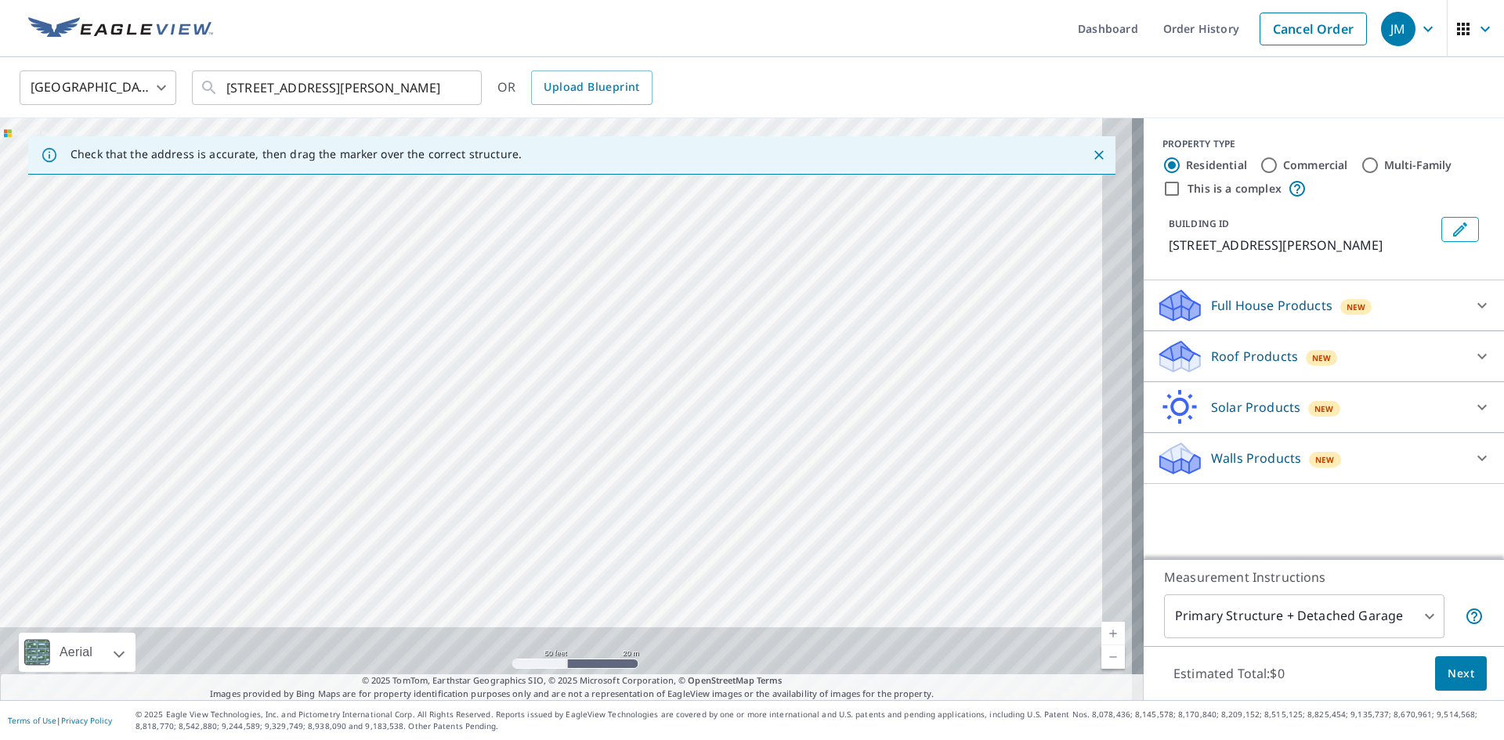
drag, startPoint x: 825, startPoint y: 584, endPoint x: 690, endPoint y: 241, distance: 368.7
click at [690, 241] on div "[STREET_ADDRESS][PERSON_NAME]" at bounding box center [572, 409] width 1144 height 582
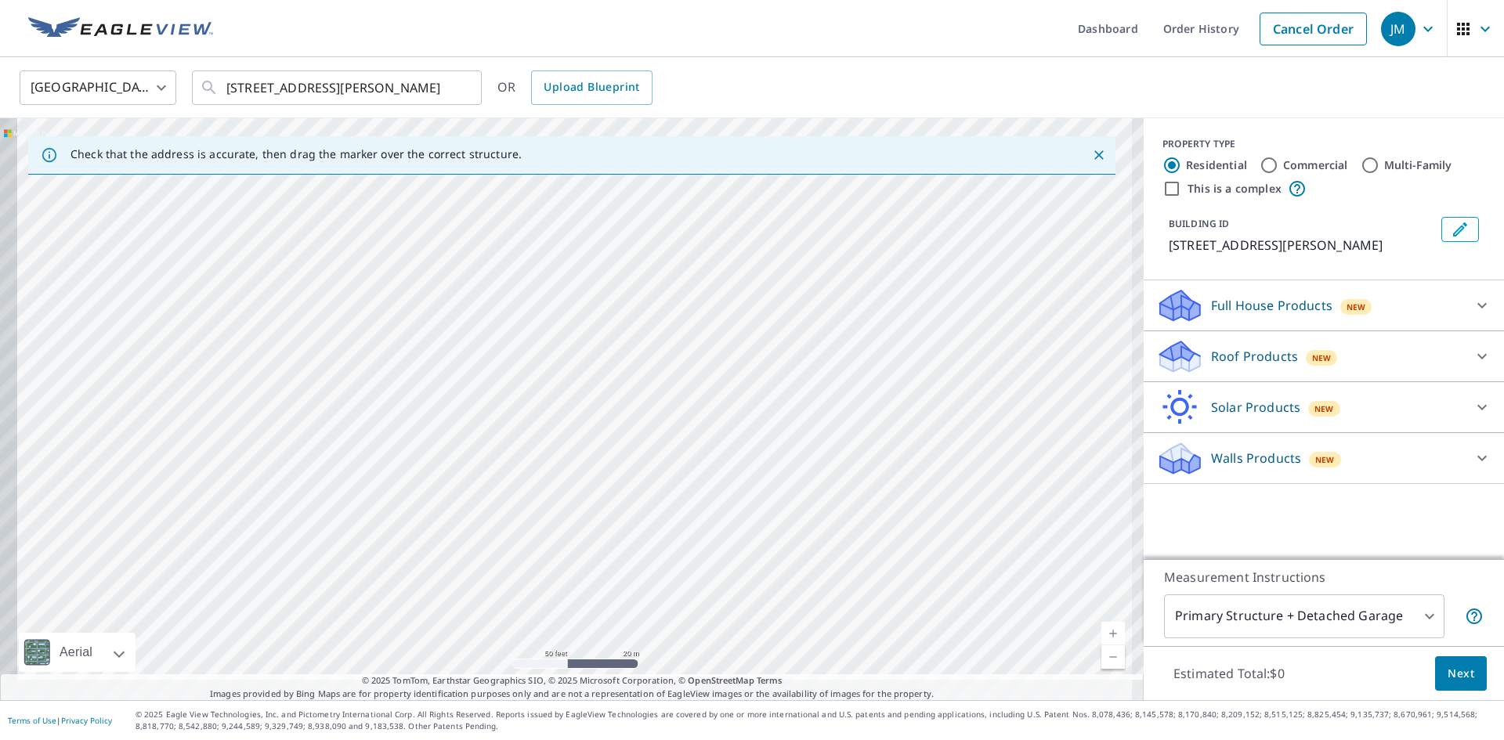
click at [755, 312] on div "[STREET_ADDRESS][PERSON_NAME]" at bounding box center [572, 409] width 1144 height 582
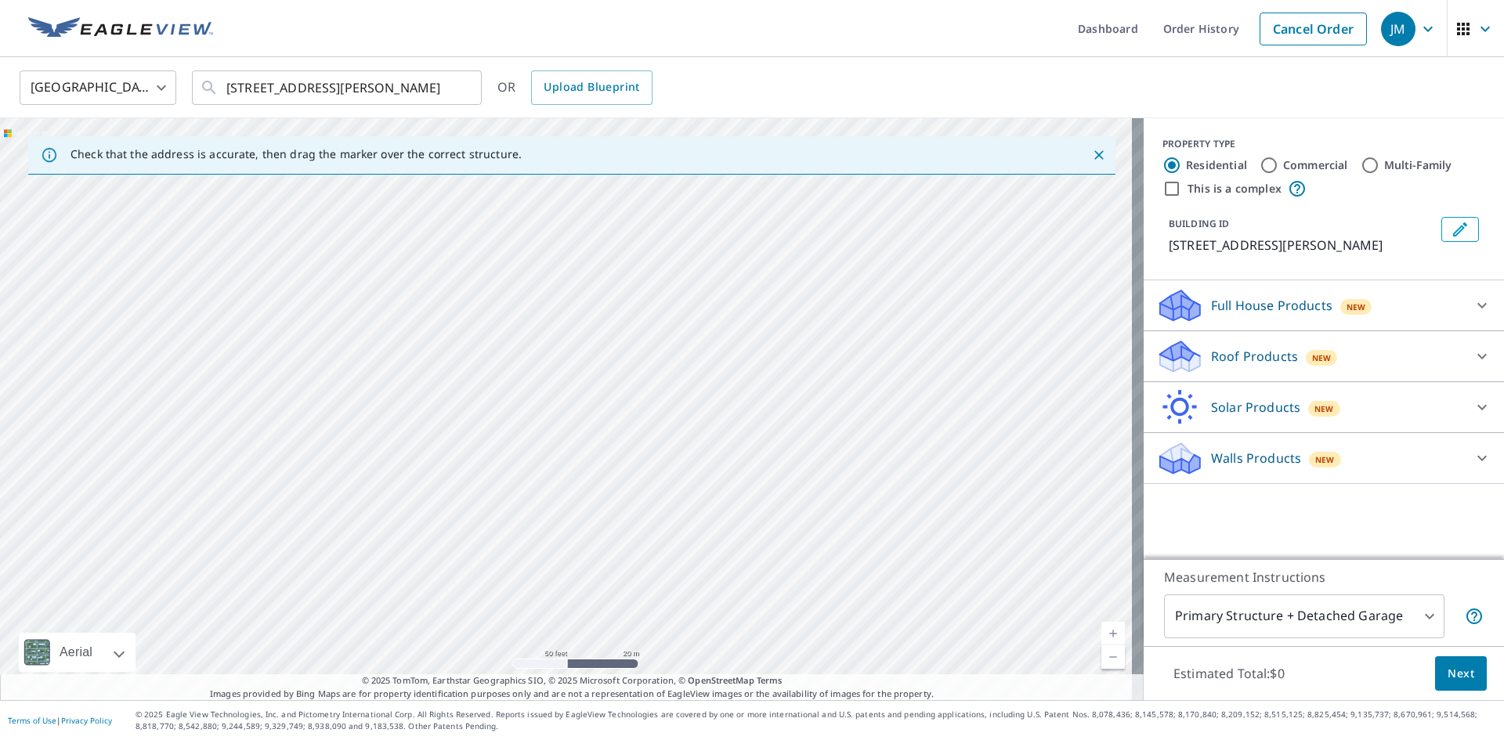
drag, startPoint x: 516, startPoint y: 405, endPoint x: 978, endPoint y: 639, distance: 517.1
click at [978, 639] on div "[STREET_ADDRESS][PERSON_NAME]" at bounding box center [572, 409] width 1144 height 582
drag, startPoint x: 617, startPoint y: 458, endPoint x: 884, endPoint y: 467, distance: 266.5
click at [884, 467] on div "[STREET_ADDRESS][PERSON_NAME]" at bounding box center [572, 409] width 1144 height 582
drag, startPoint x: 266, startPoint y: 385, endPoint x: 687, endPoint y: 609, distance: 476.3
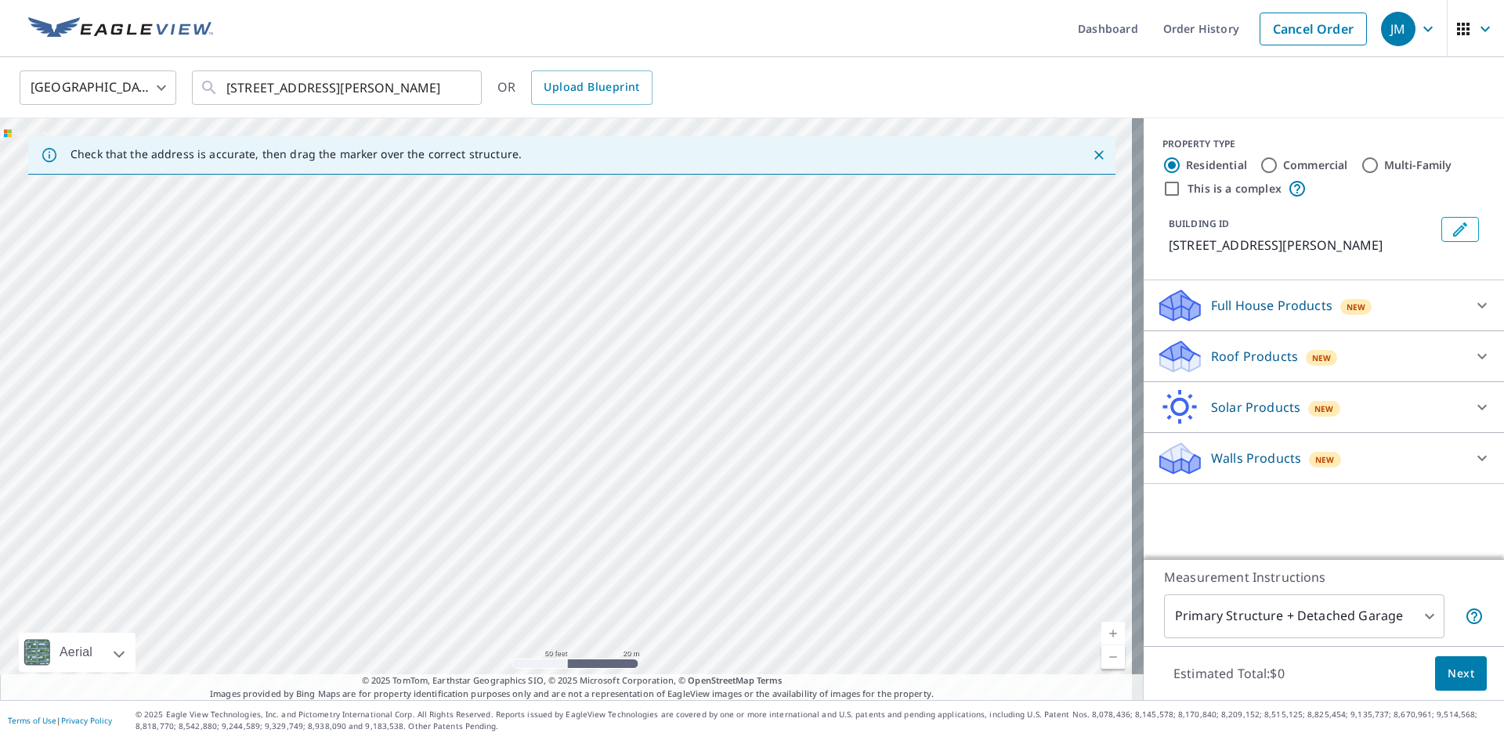
click at [687, 609] on div "[STREET_ADDRESS][PERSON_NAME]" at bounding box center [572, 409] width 1144 height 582
drag, startPoint x: 282, startPoint y: 325, endPoint x: 588, endPoint y: 533, distance: 369.4
click at [588, 533] on div "[STREET_ADDRESS][PERSON_NAME]" at bounding box center [572, 409] width 1144 height 582
click at [528, 401] on div "[STREET_ADDRESS][PERSON_NAME]" at bounding box center [572, 409] width 1144 height 582
drag, startPoint x: 572, startPoint y: 385, endPoint x: 569, endPoint y: 377, distance: 9.2
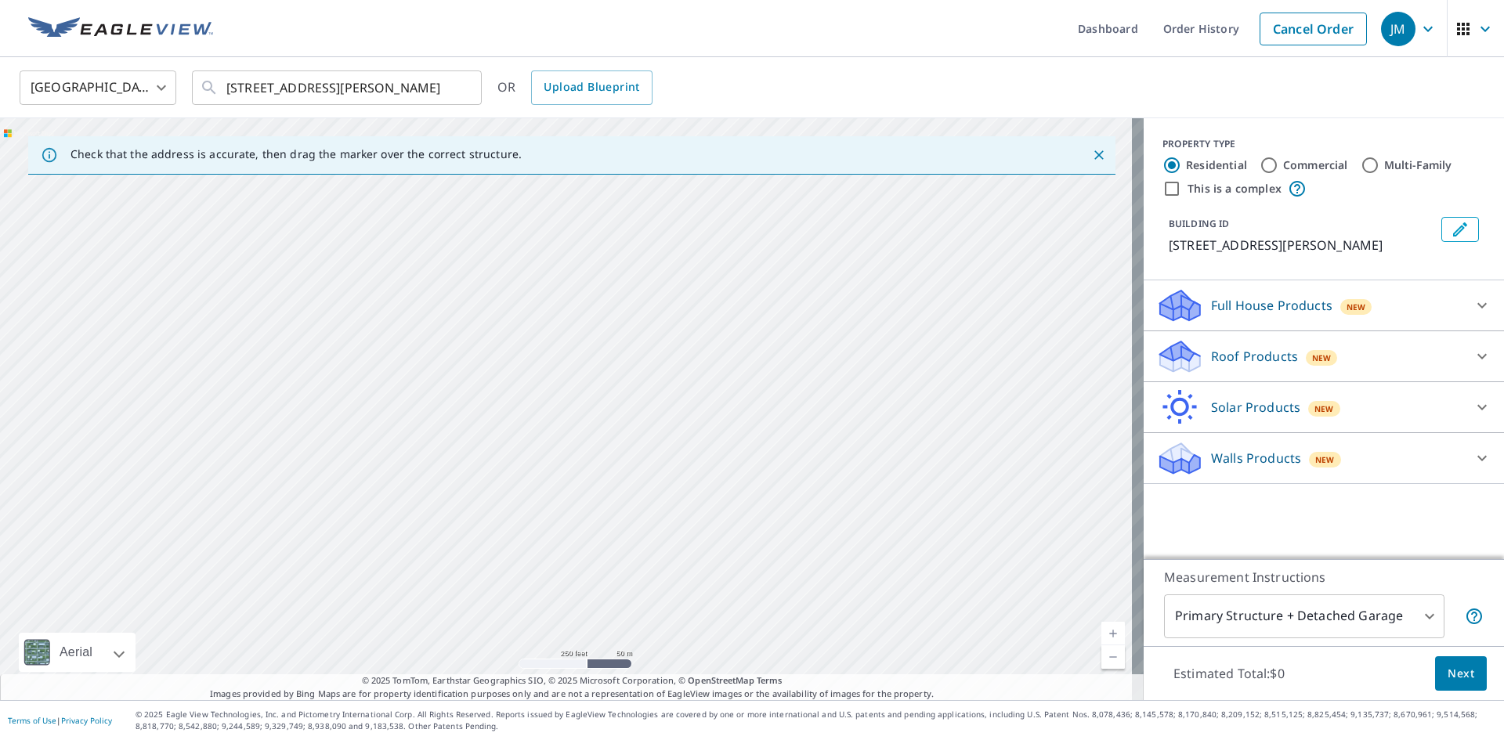
click at [569, 377] on div "[STREET_ADDRESS][PERSON_NAME]" at bounding box center [572, 409] width 1144 height 582
drag, startPoint x: 589, startPoint y: 475, endPoint x: 610, endPoint y: 537, distance: 65.2
click at [610, 537] on div "[STREET_ADDRESS][PERSON_NAME]" at bounding box center [572, 409] width 1144 height 582
click at [595, 457] on div "[STREET_ADDRESS][PERSON_NAME]" at bounding box center [572, 409] width 1144 height 582
click at [571, 407] on div "[STREET_ADDRESS][PERSON_NAME]" at bounding box center [572, 409] width 1144 height 582
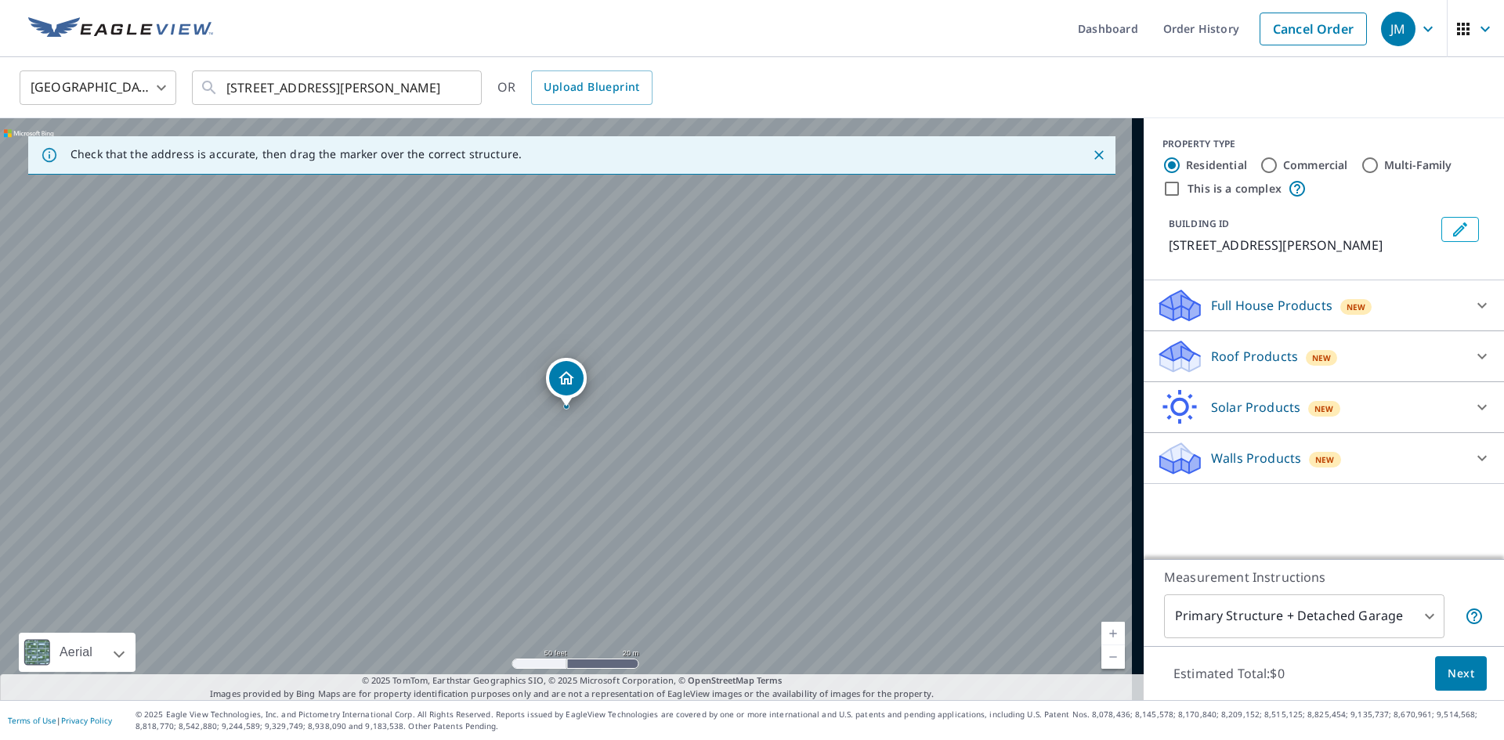
click at [568, 408] on div "[STREET_ADDRESS][PERSON_NAME]" at bounding box center [572, 409] width 1144 height 582
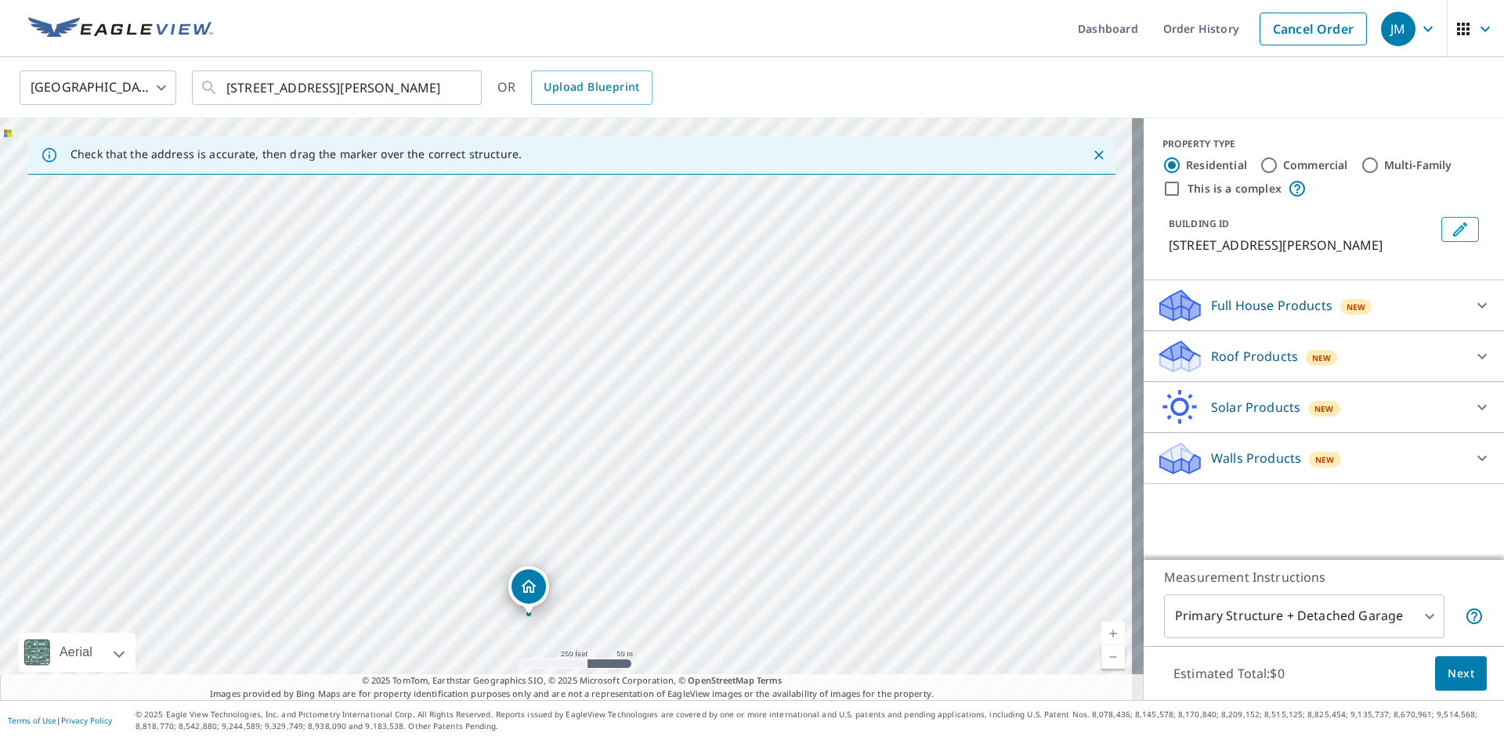
drag, startPoint x: 559, startPoint y: 384, endPoint x: 521, endPoint y: 642, distance: 261.4
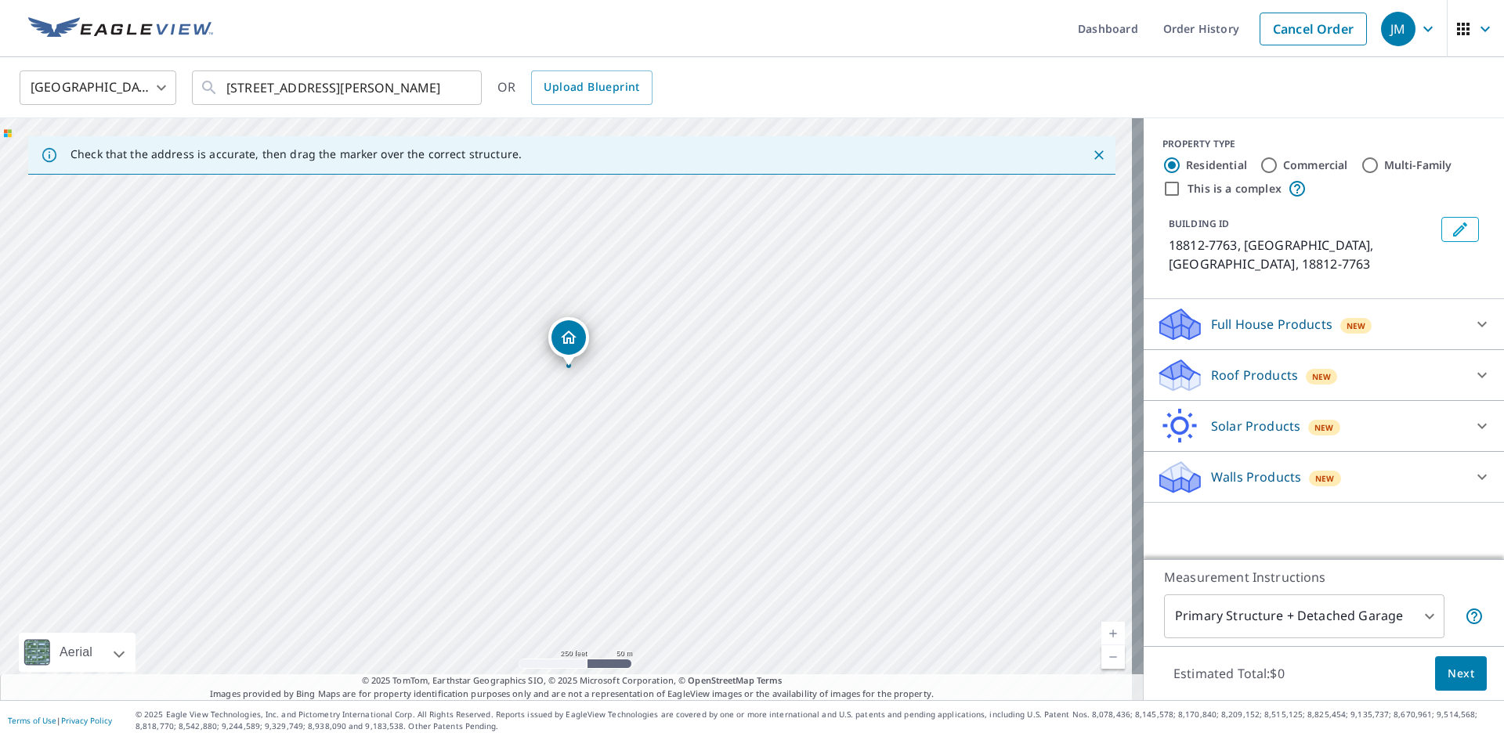
drag, startPoint x: 586, startPoint y: 551, endPoint x: 595, endPoint y: 425, distance: 126.5
click at [595, 425] on div "18812-7763, [GEOGRAPHIC_DATA] 18812-7763" at bounding box center [572, 409] width 1144 height 582
drag, startPoint x: 573, startPoint y: 338, endPoint x: 541, endPoint y: 557, distance: 220.9
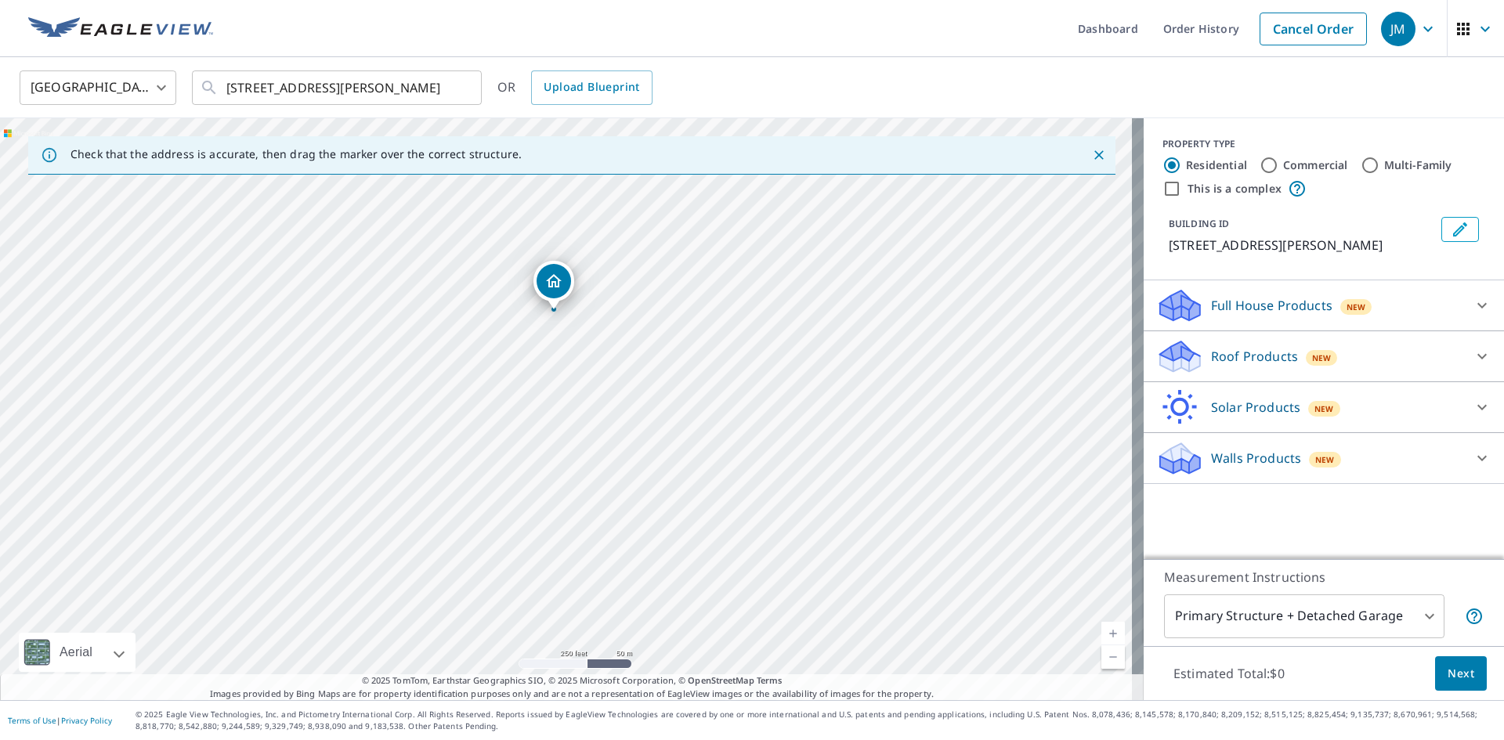
drag, startPoint x: 626, startPoint y: 400, endPoint x: 624, endPoint y: 388, distance: 12.0
click at [624, 388] on div "[STREET_ADDRESS][PERSON_NAME]" at bounding box center [572, 409] width 1144 height 582
drag, startPoint x: 555, startPoint y: 276, endPoint x: 572, endPoint y: 350, distance: 76.2
drag, startPoint x: 562, startPoint y: 374, endPoint x: 529, endPoint y: 392, distance: 37.5
drag, startPoint x: 688, startPoint y: 309, endPoint x: 660, endPoint y: 273, distance: 45.3
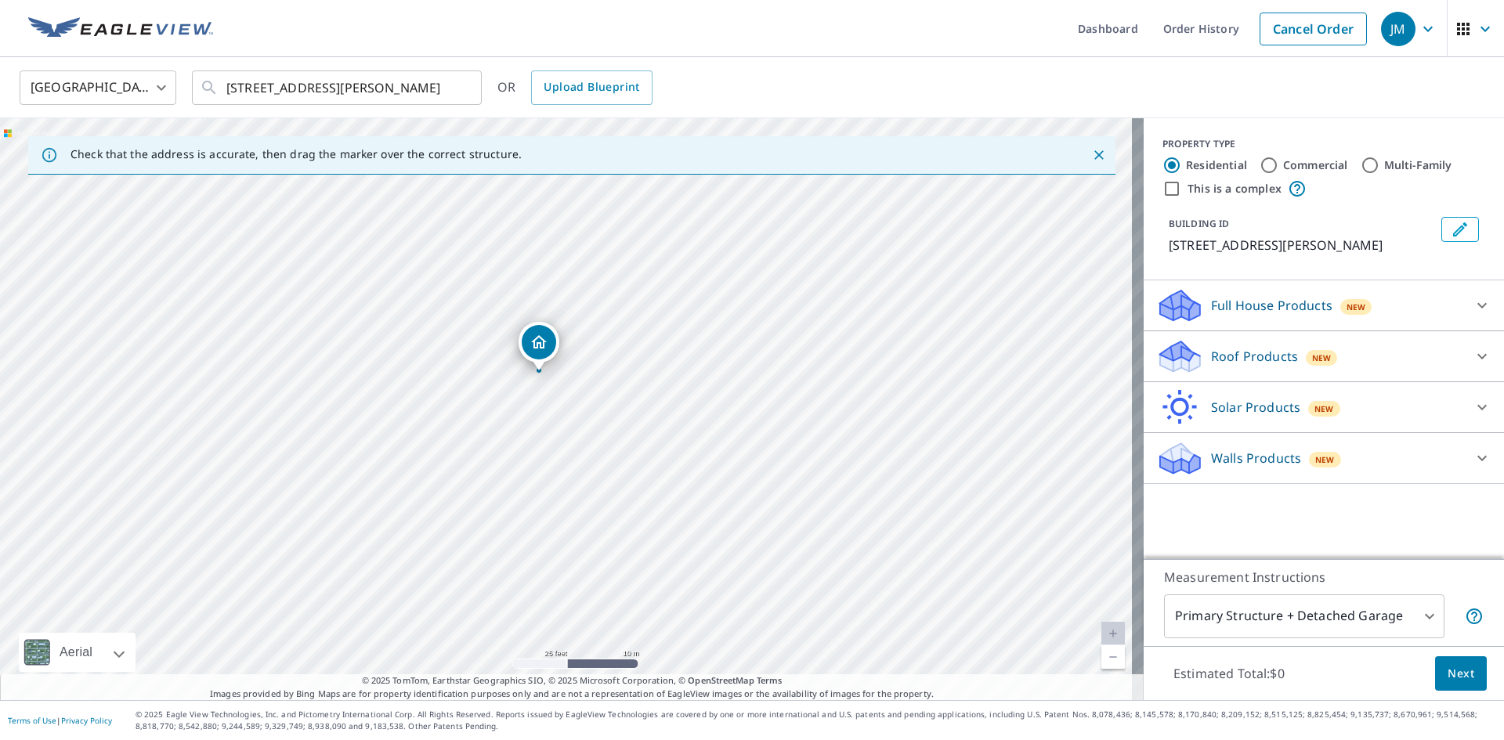
click at [660, 273] on div "[STREET_ADDRESS][PERSON_NAME]" at bounding box center [572, 409] width 1144 height 582
drag, startPoint x: 548, startPoint y: 222, endPoint x: 527, endPoint y: 187, distance: 40.0
click at [527, 187] on div "[STREET_ADDRESS][PERSON_NAME]" at bounding box center [572, 409] width 1144 height 582
click at [473, 86] on div "[STREET_ADDRESS][PERSON_NAME] ​" at bounding box center [337, 88] width 290 height 34
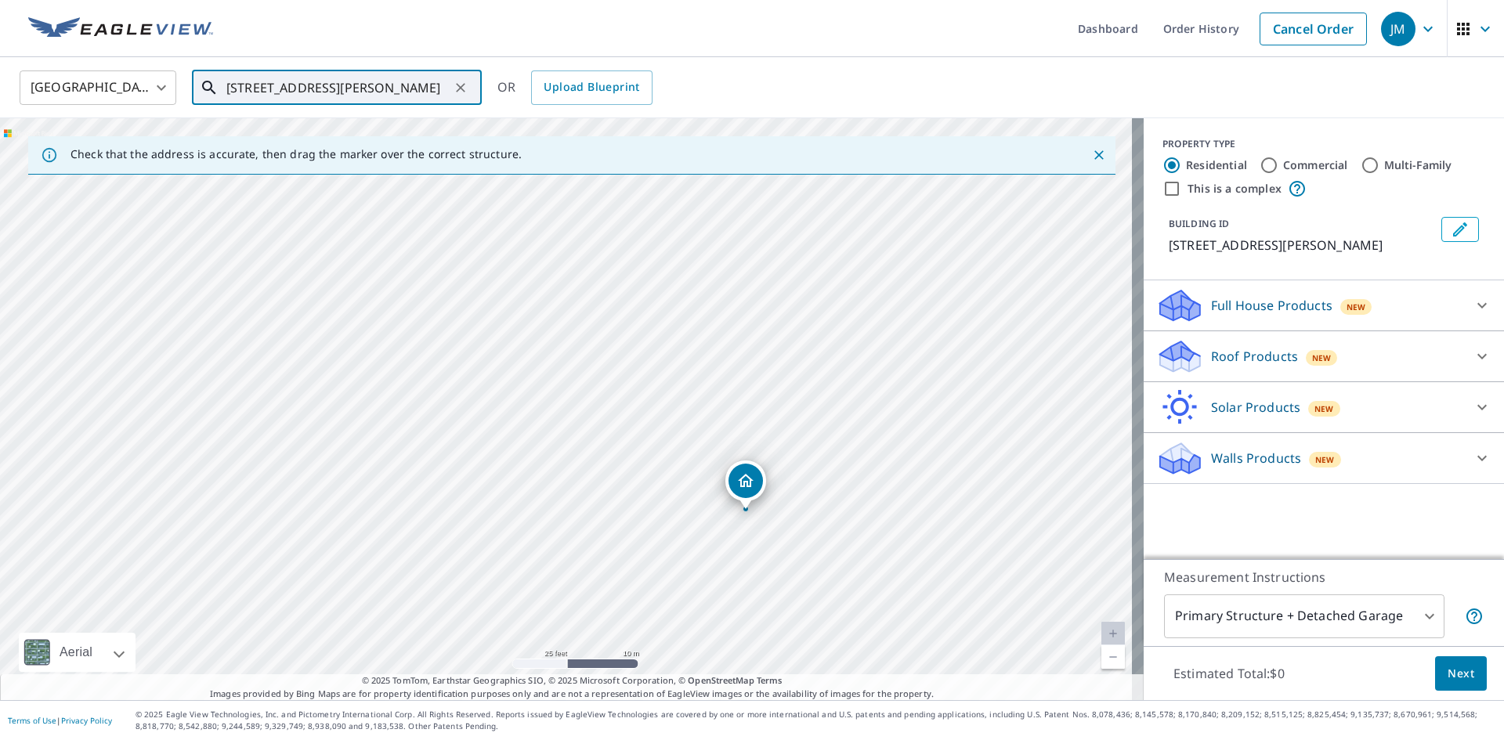
click at [464, 89] on icon "Clear" at bounding box center [461, 88] width 16 height 16
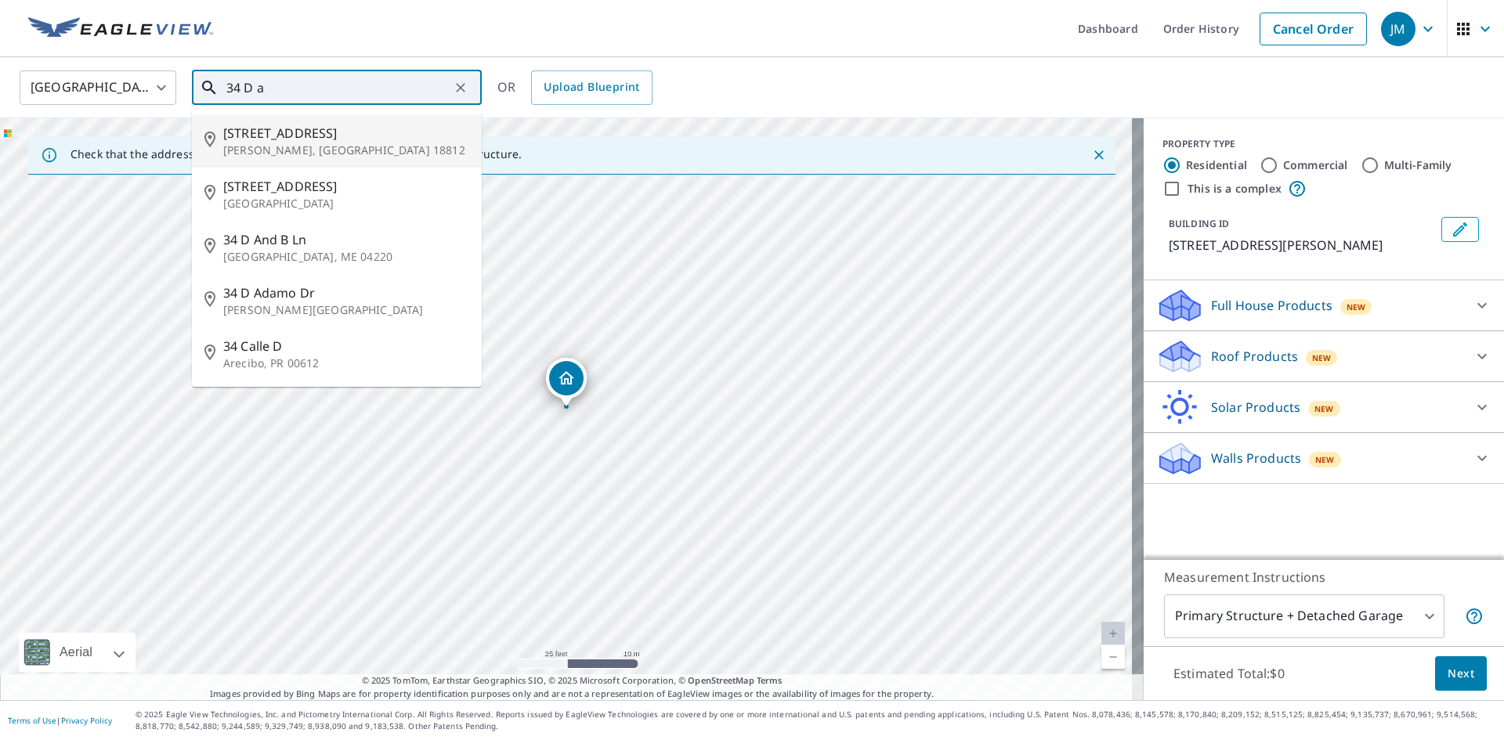
click at [241, 146] on p "[PERSON_NAME], [GEOGRAPHIC_DATA] 18812" at bounding box center [346, 151] width 246 height 16
type input "[STREET_ADDRESS][PERSON_NAME]"
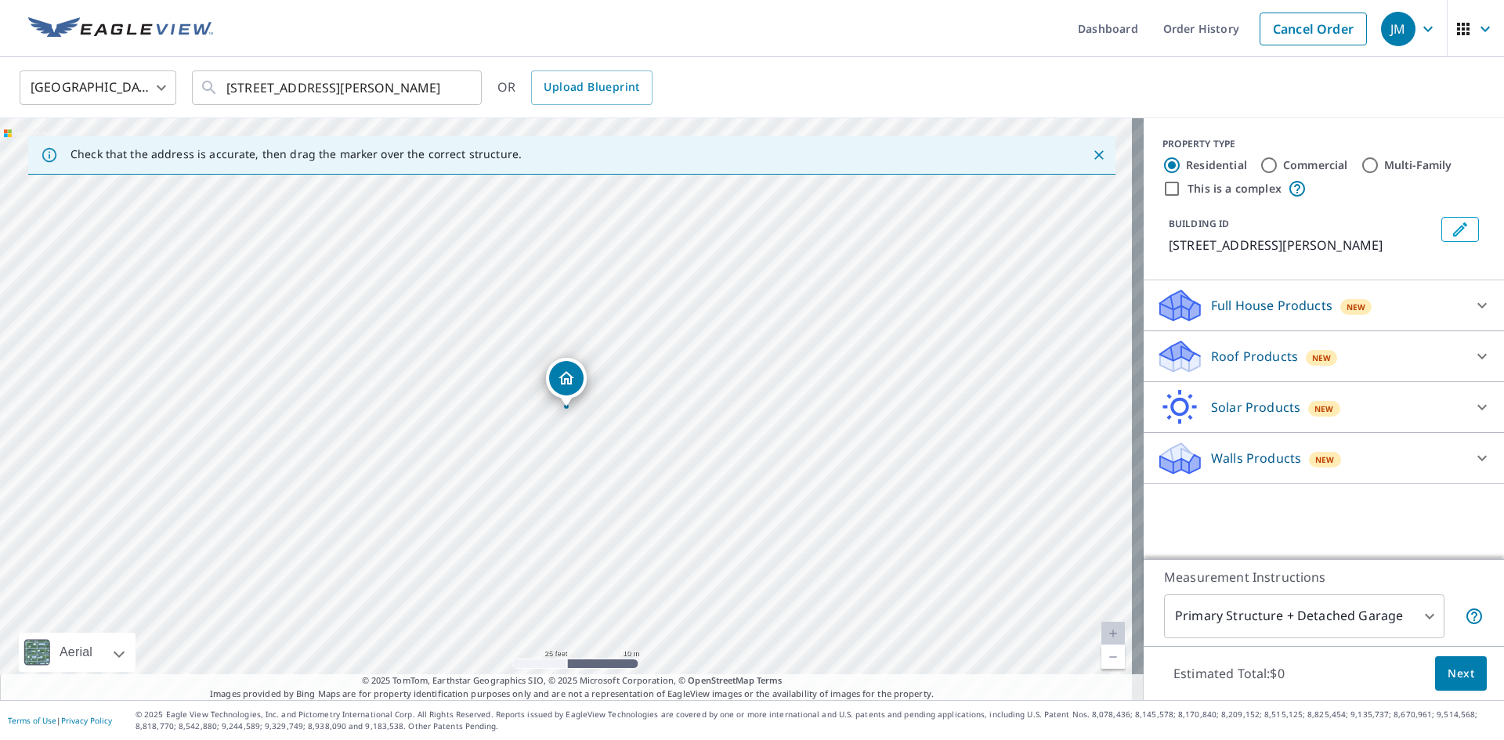
drag, startPoint x: 1471, startPoint y: 353, endPoint x: 1459, endPoint y: 356, distance: 12.8
click at [1473, 353] on icon at bounding box center [1482, 356] width 19 height 19
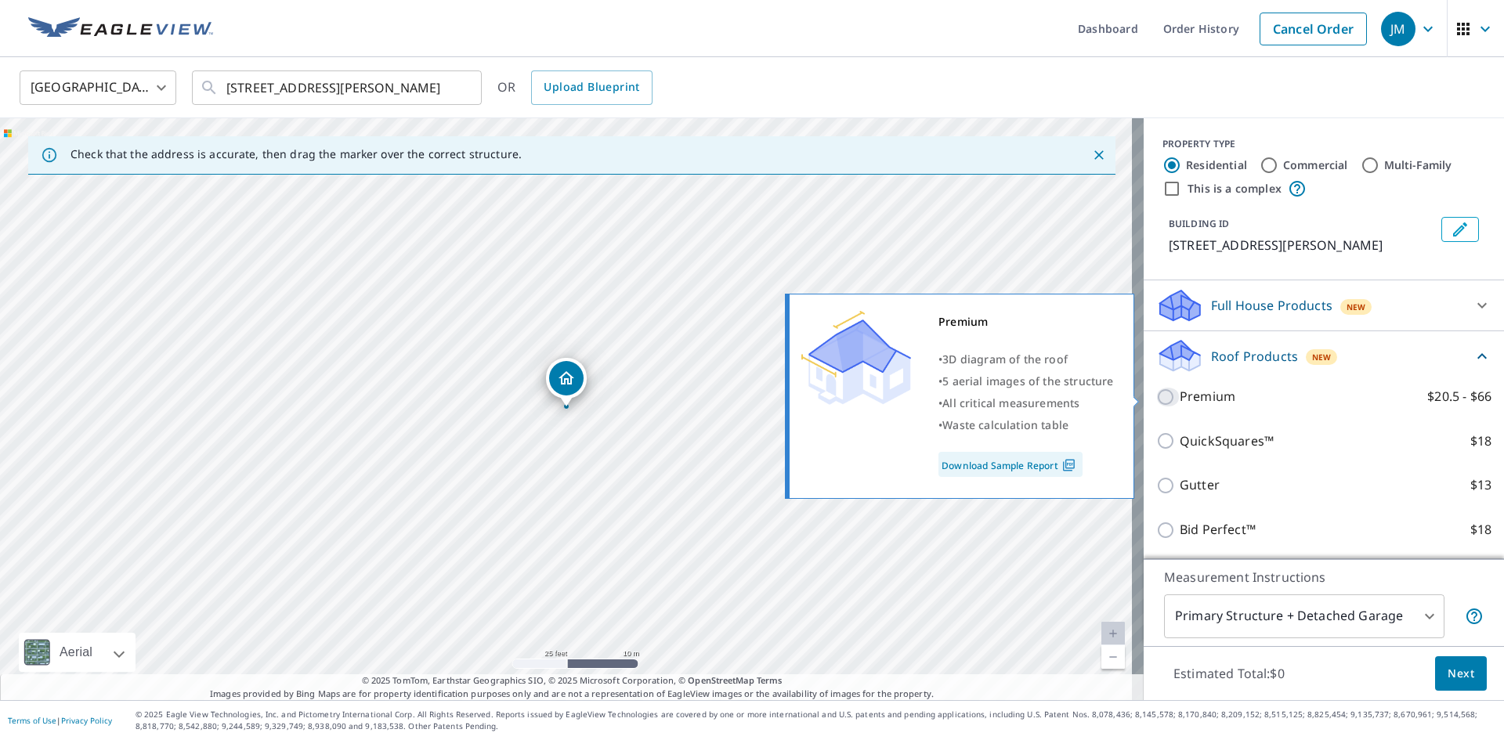
click at [1156, 390] on input "Premium $20.5 - $66" at bounding box center [1168, 397] width 24 height 19
checkbox input "true"
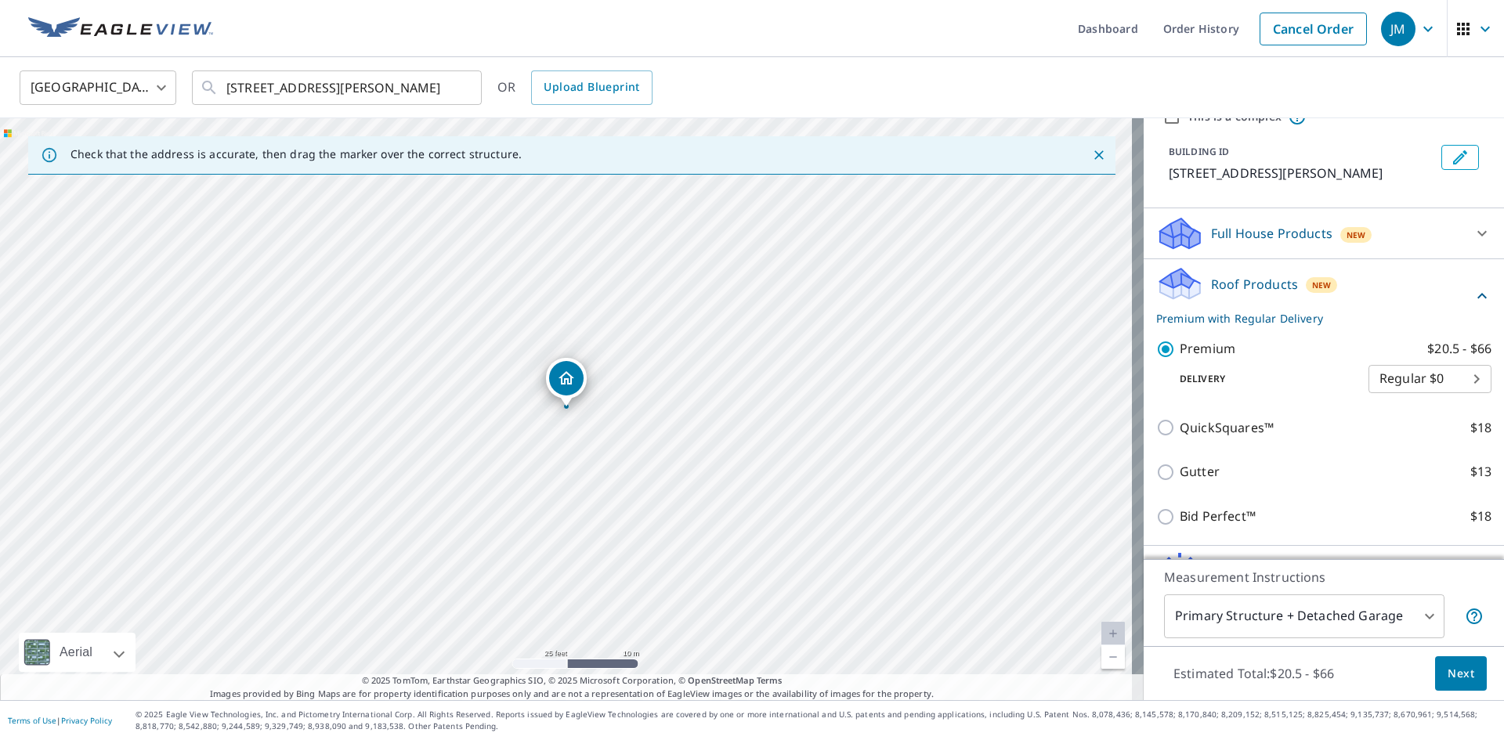
scroll to position [161, 0]
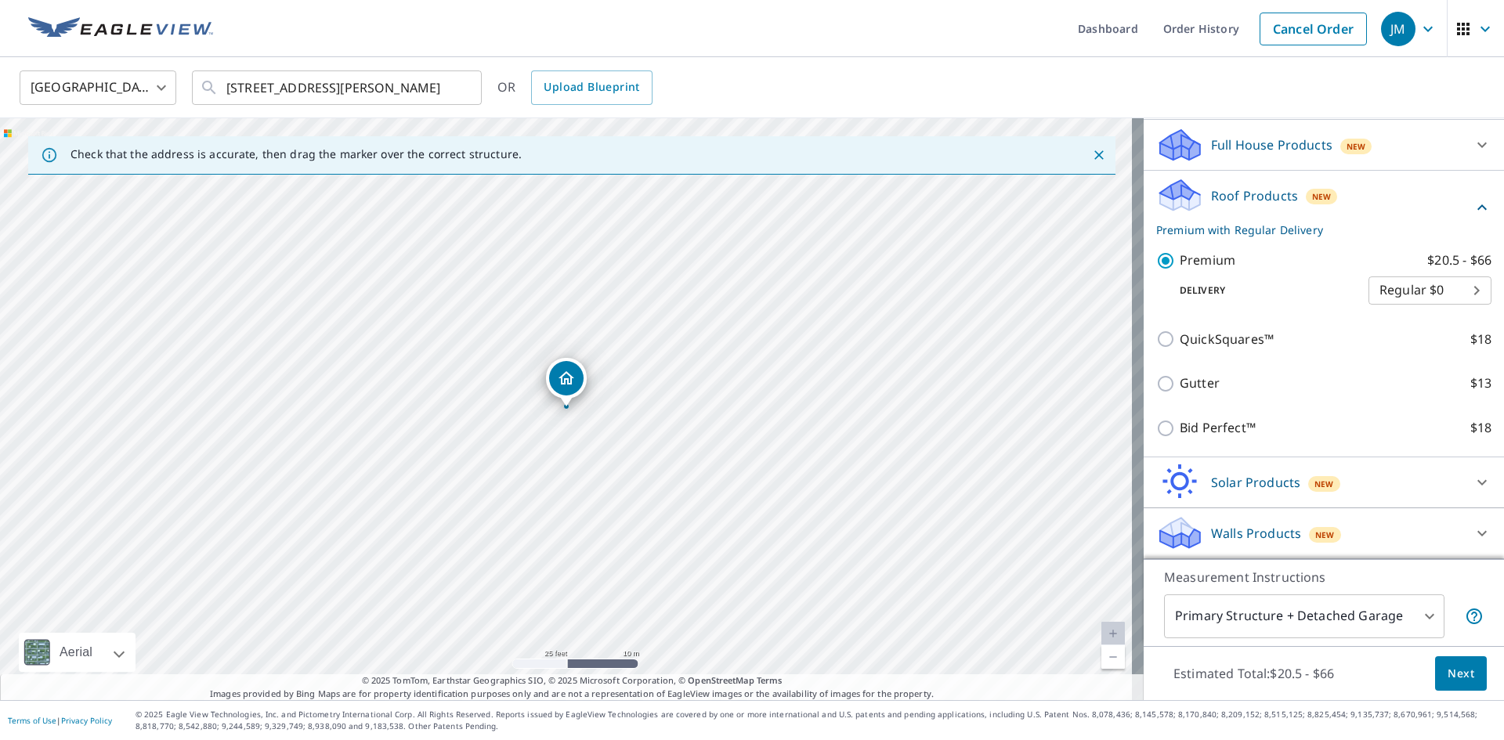
click at [1458, 671] on span "Next" at bounding box center [1461, 674] width 27 height 20
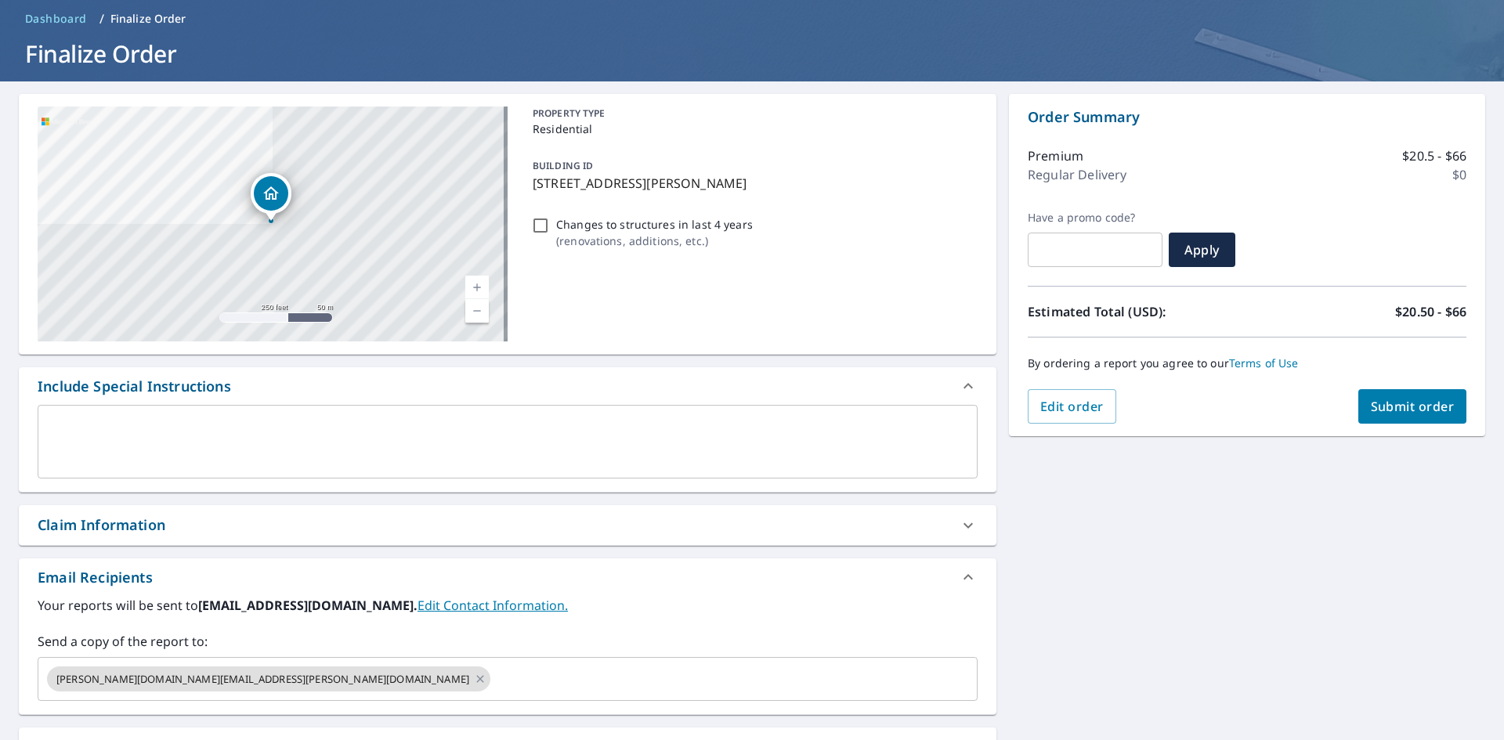
scroll to position [235, 0]
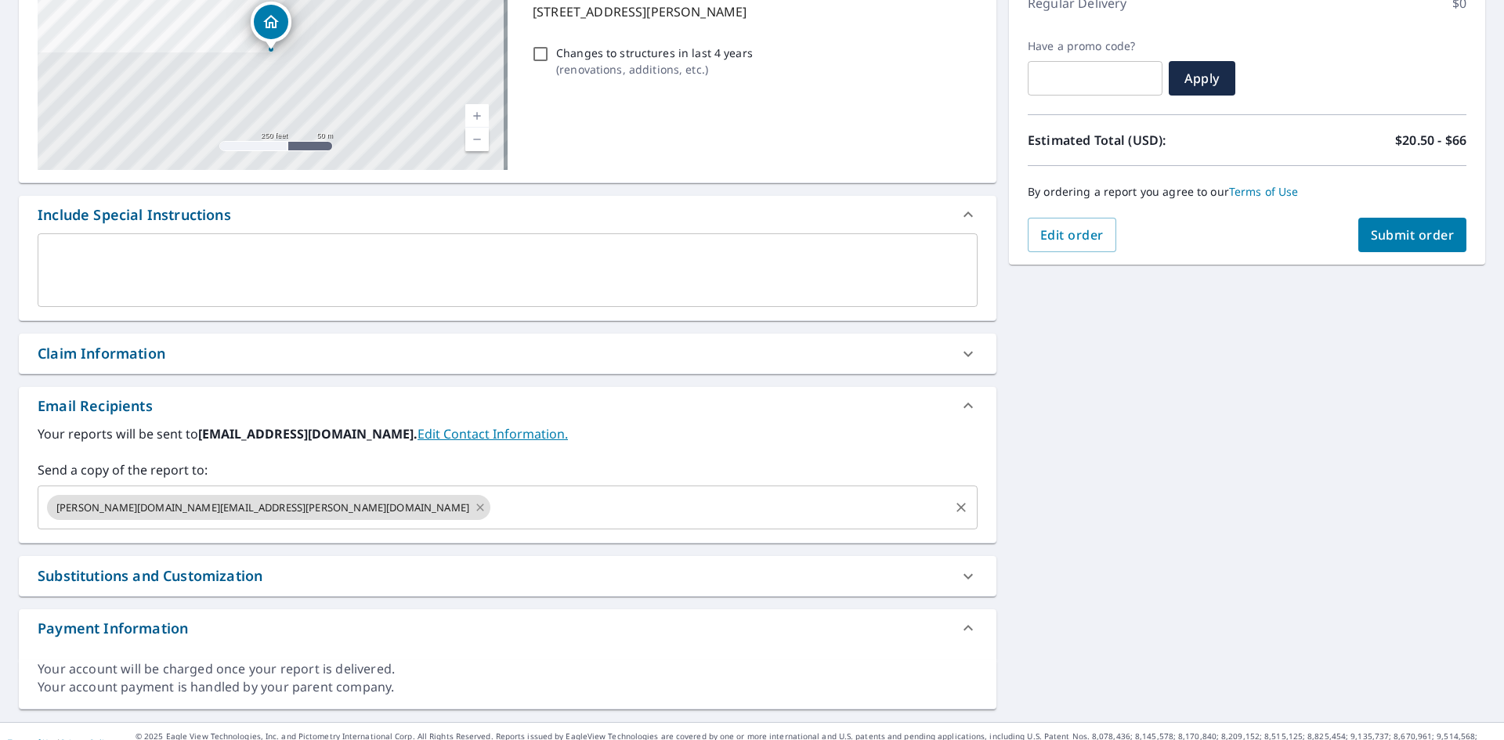
click at [474, 511] on icon at bounding box center [480, 507] width 13 height 17
click at [109, 503] on input "text" at bounding box center [496, 508] width 903 height 30
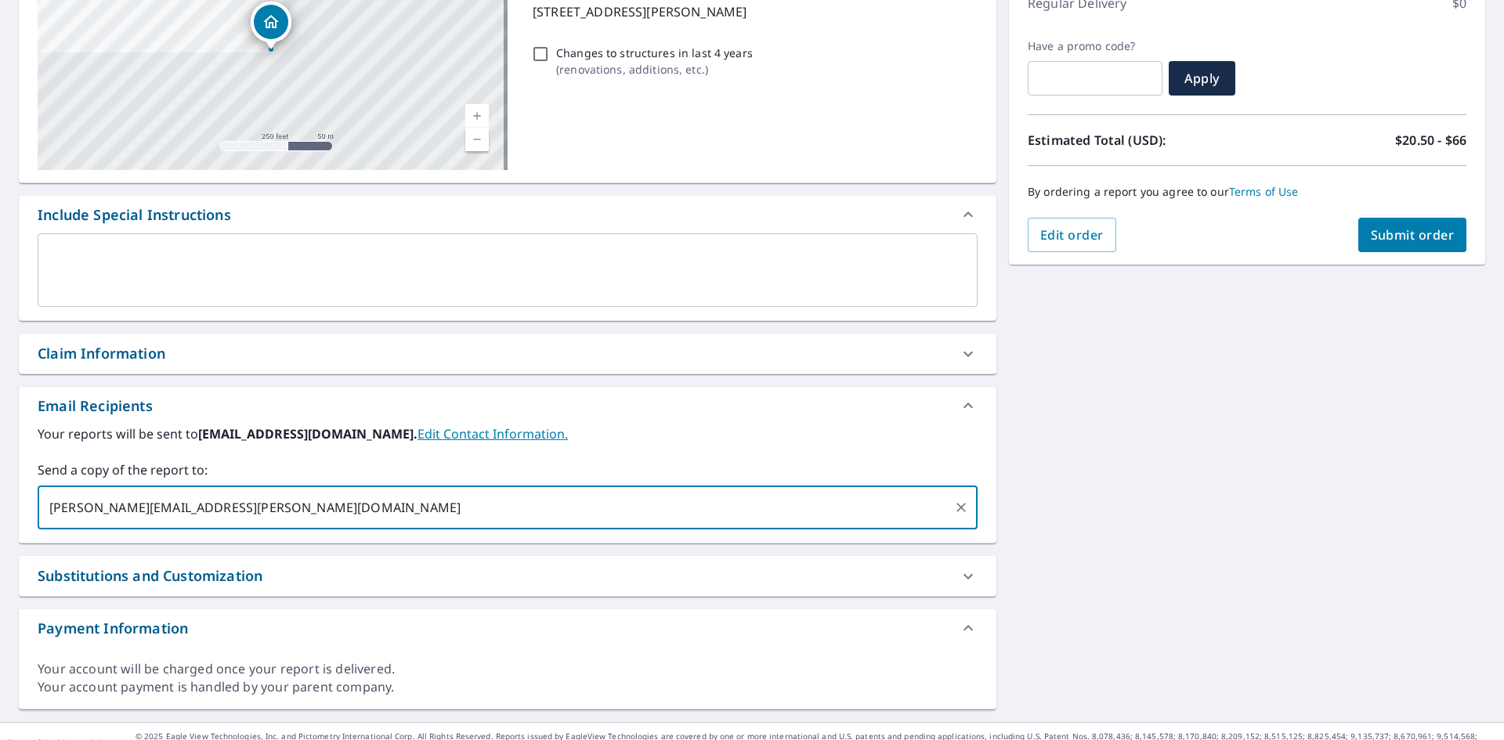
type input "[PERSON_NAME][EMAIL_ADDRESS][PERSON_NAME][DOMAIN_NAME]"
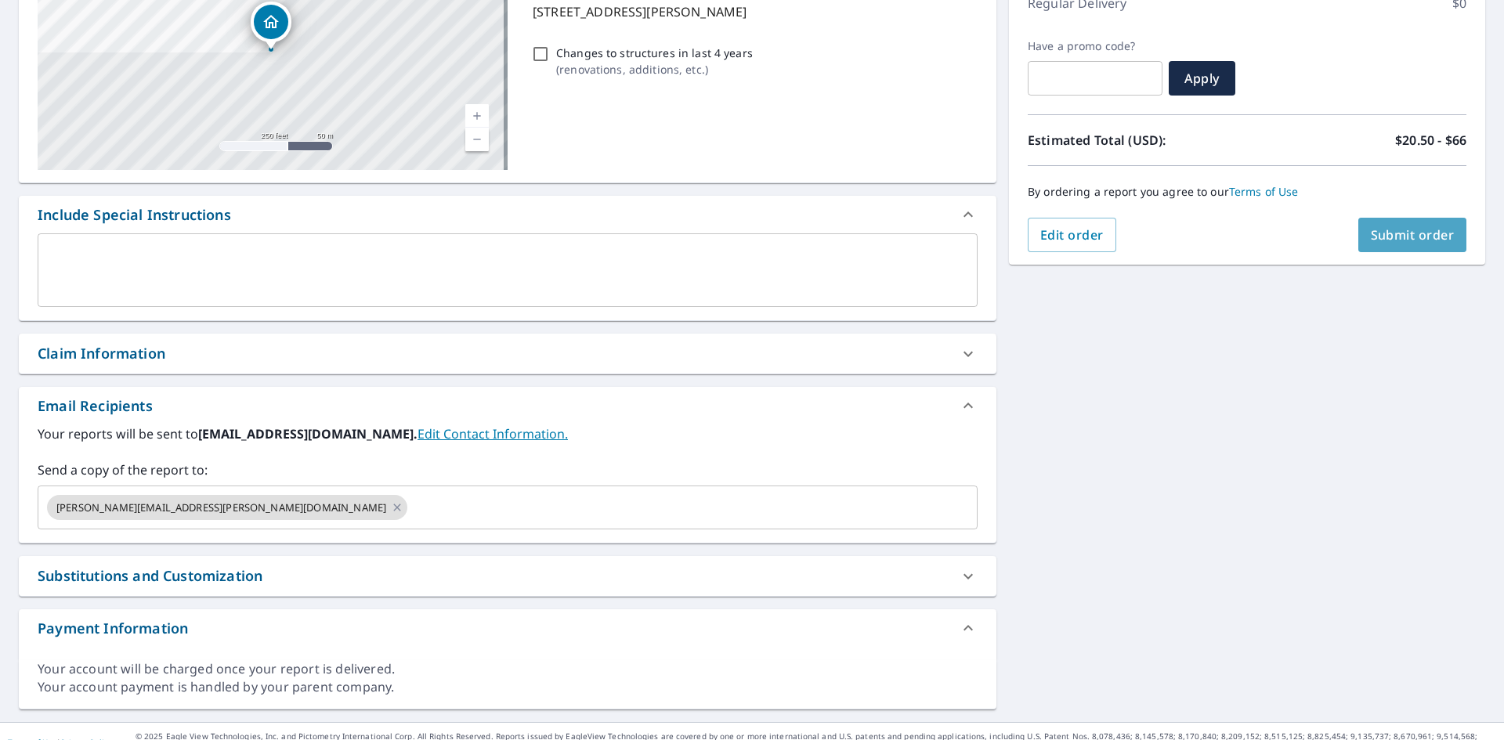
click at [1371, 236] on span "Submit order" at bounding box center [1413, 234] width 84 height 17
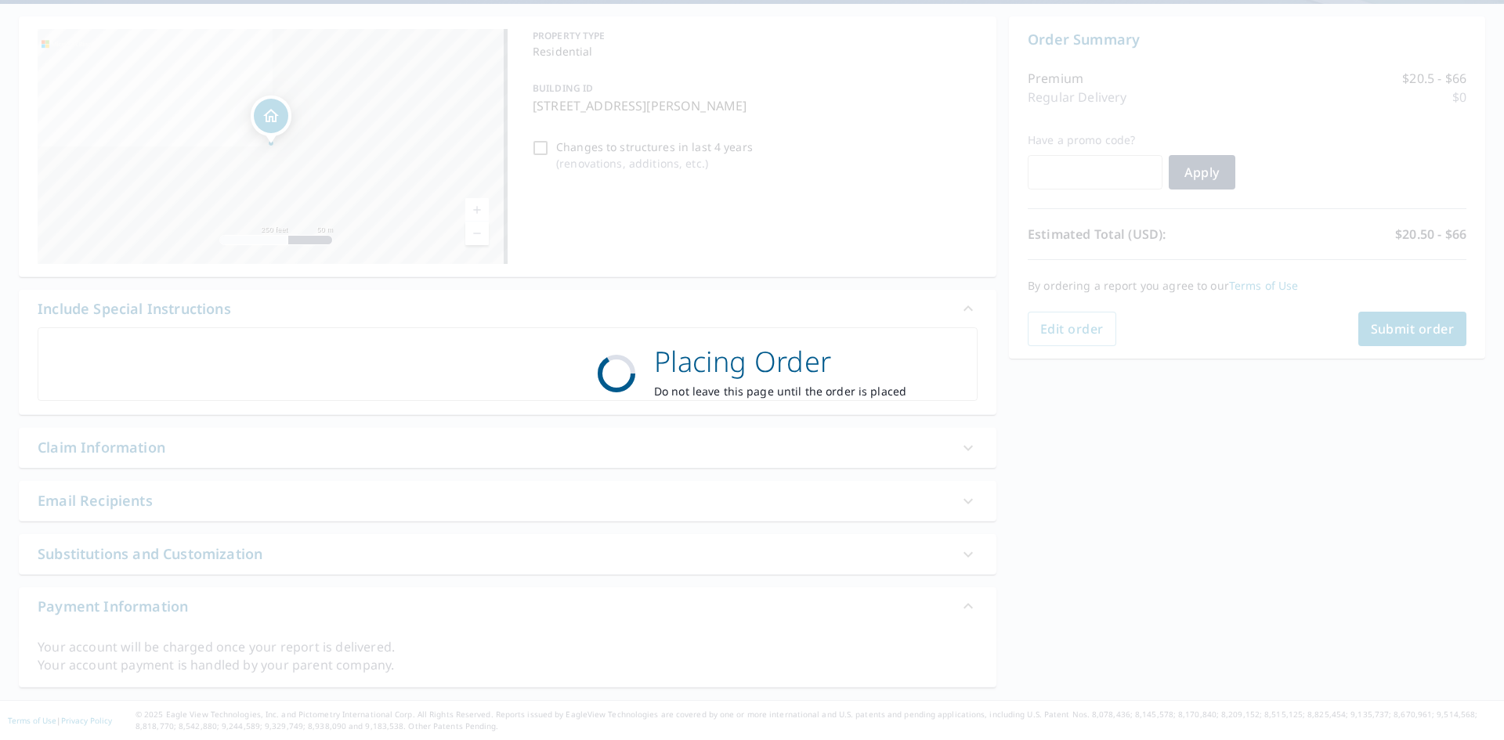
scroll to position [141, 0]
